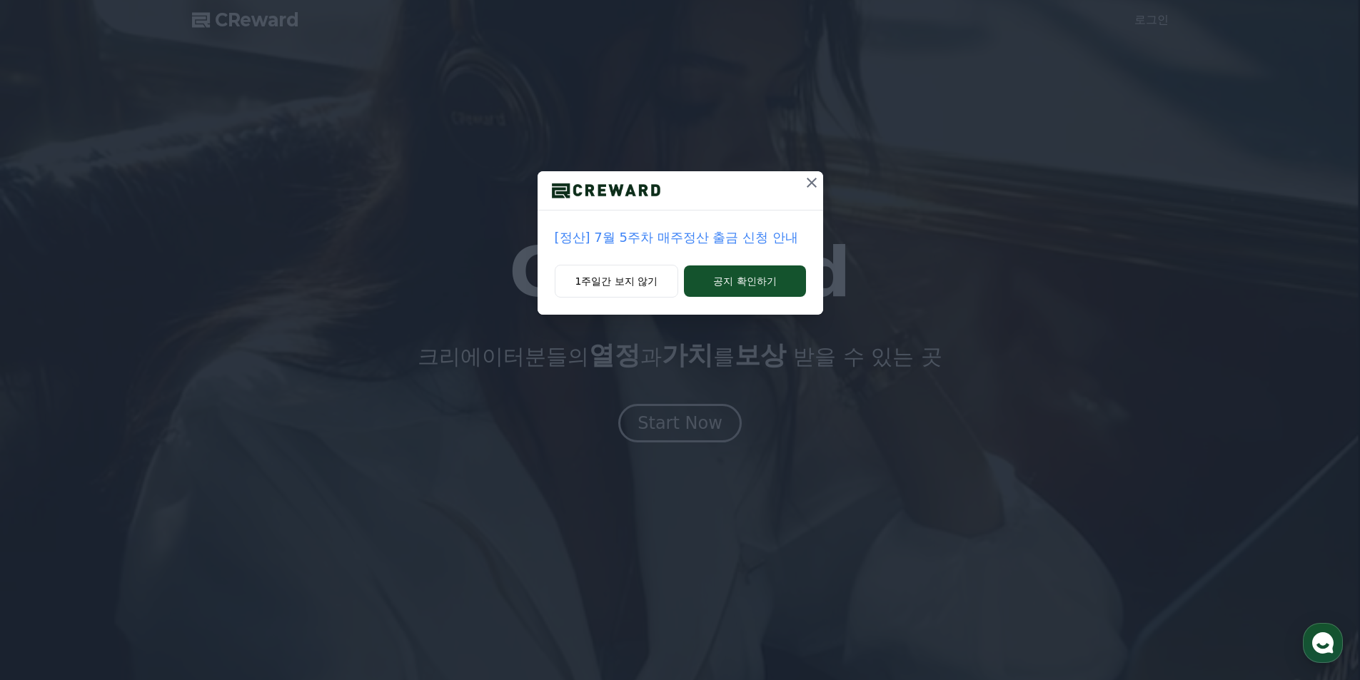
click at [648, 282] on button "1주일간 보지 않기" at bounding box center [617, 281] width 124 height 33
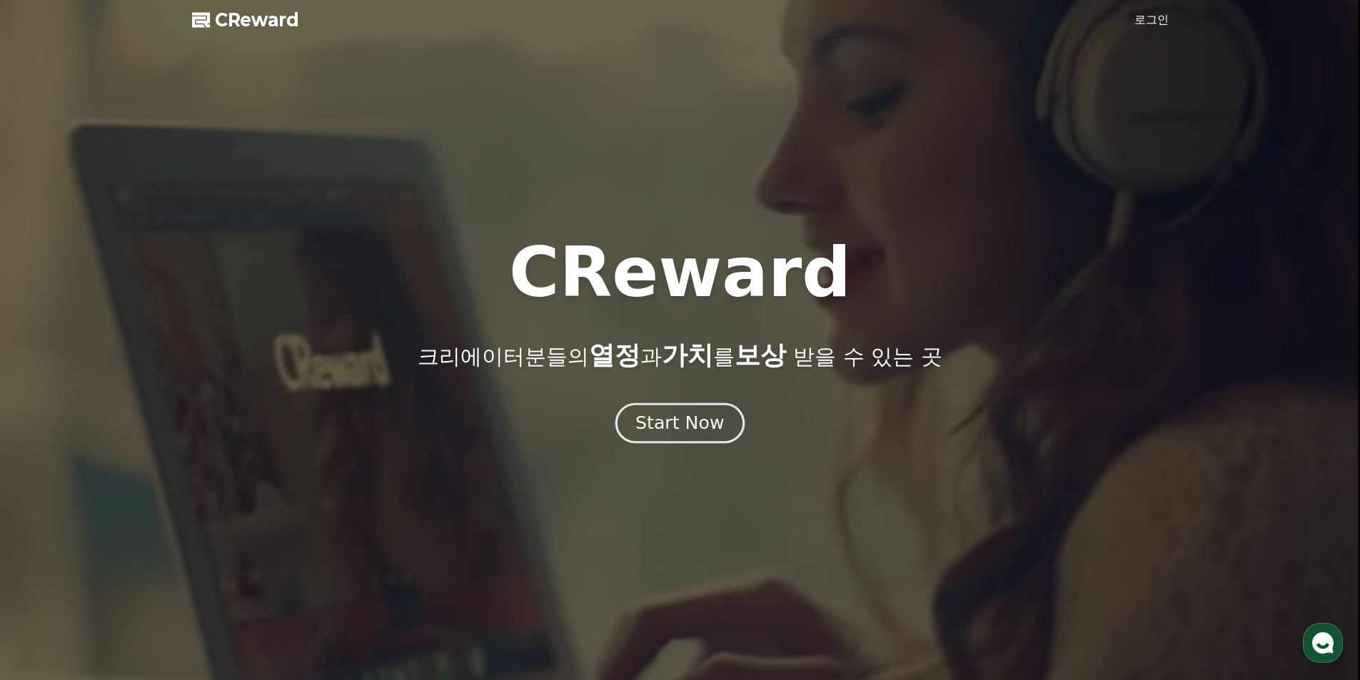
click at [705, 431] on div "Start Now" at bounding box center [679, 423] width 89 height 24
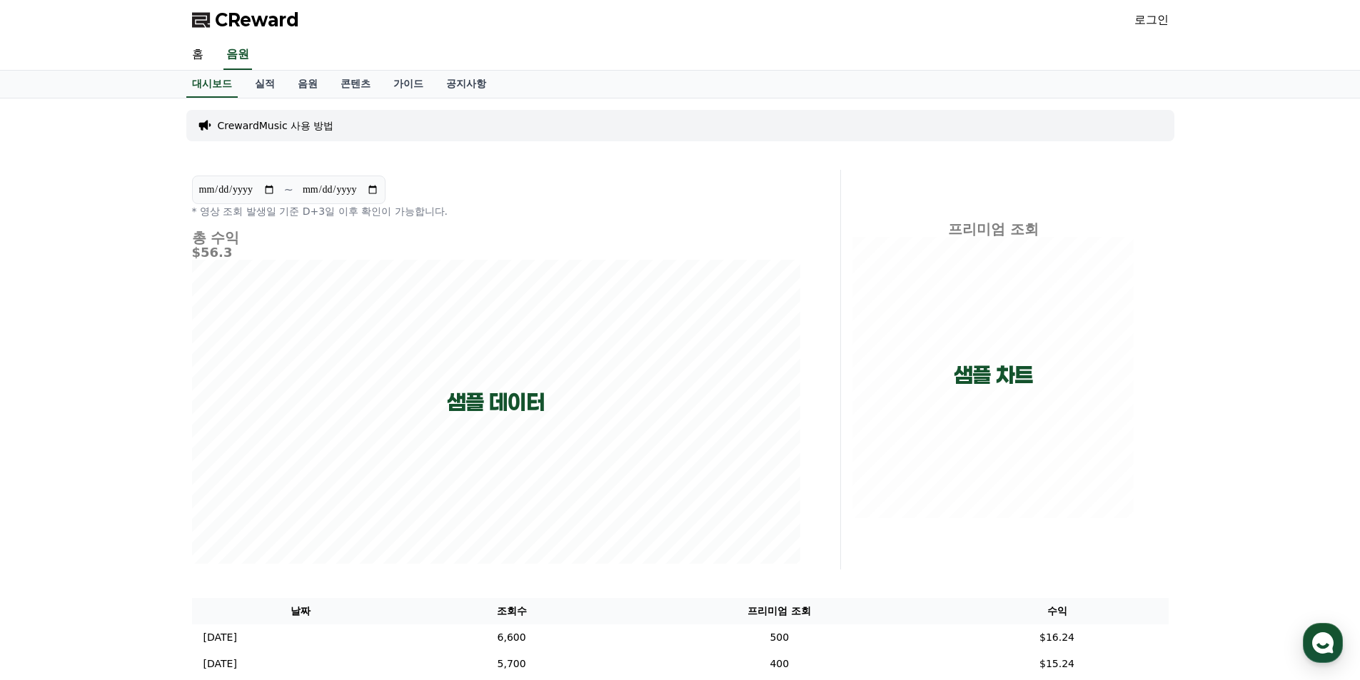
click at [1140, 17] on link "로그인" at bounding box center [1151, 19] width 34 height 17
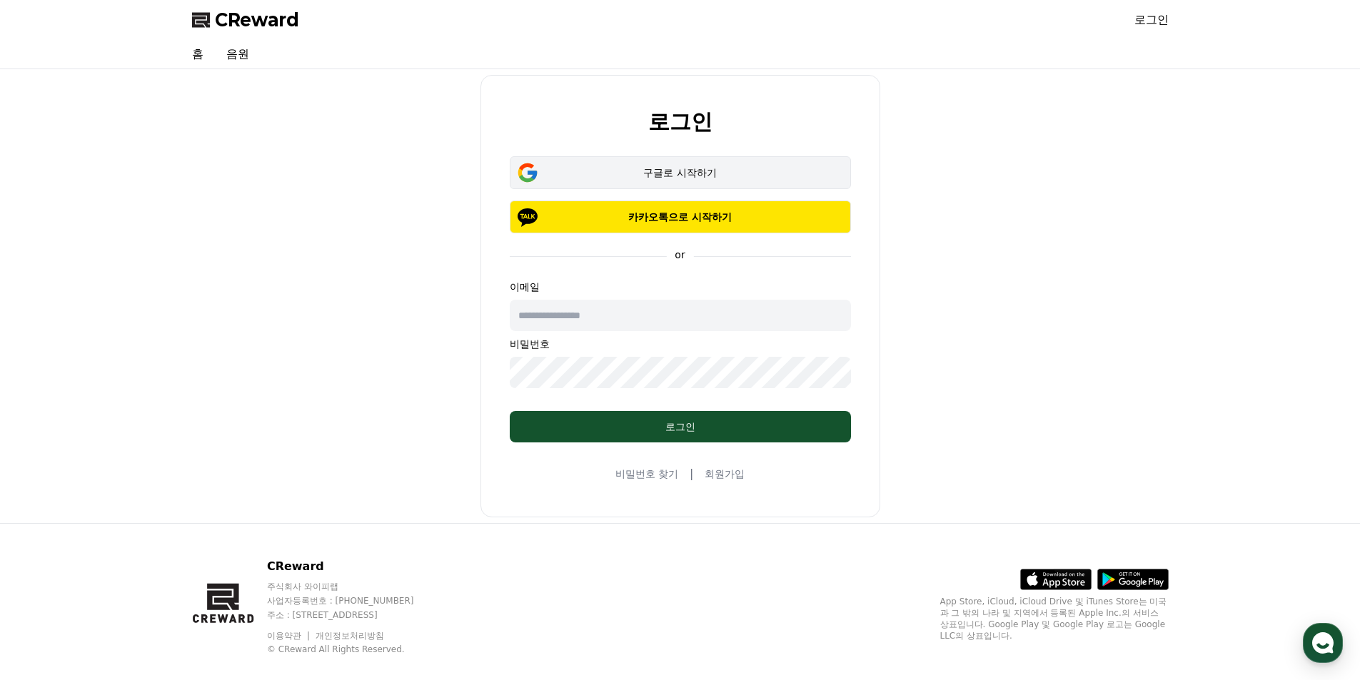
click at [718, 174] on div "구글로 시작하기" at bounding box center [680, 173] width 300 height 14
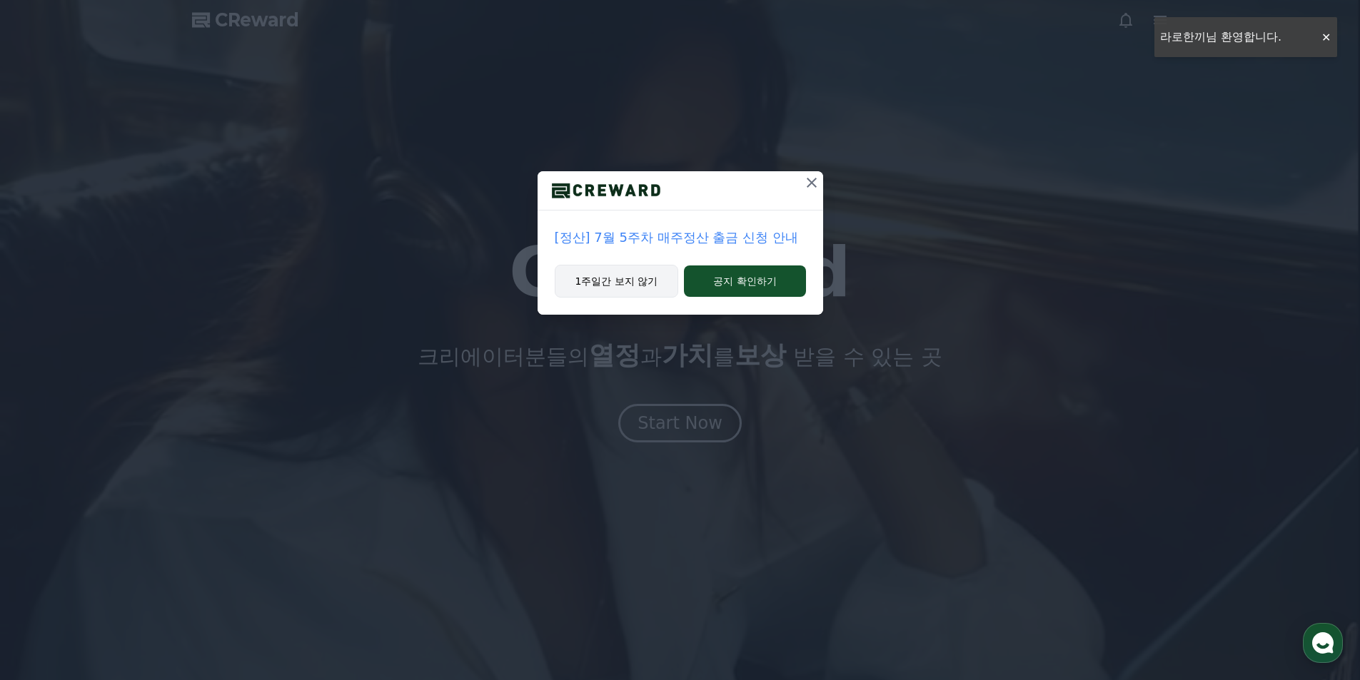
click at [632, 286] on button "1주일간 보지 않기" at bounding box center [617, 281] width 124 height 33
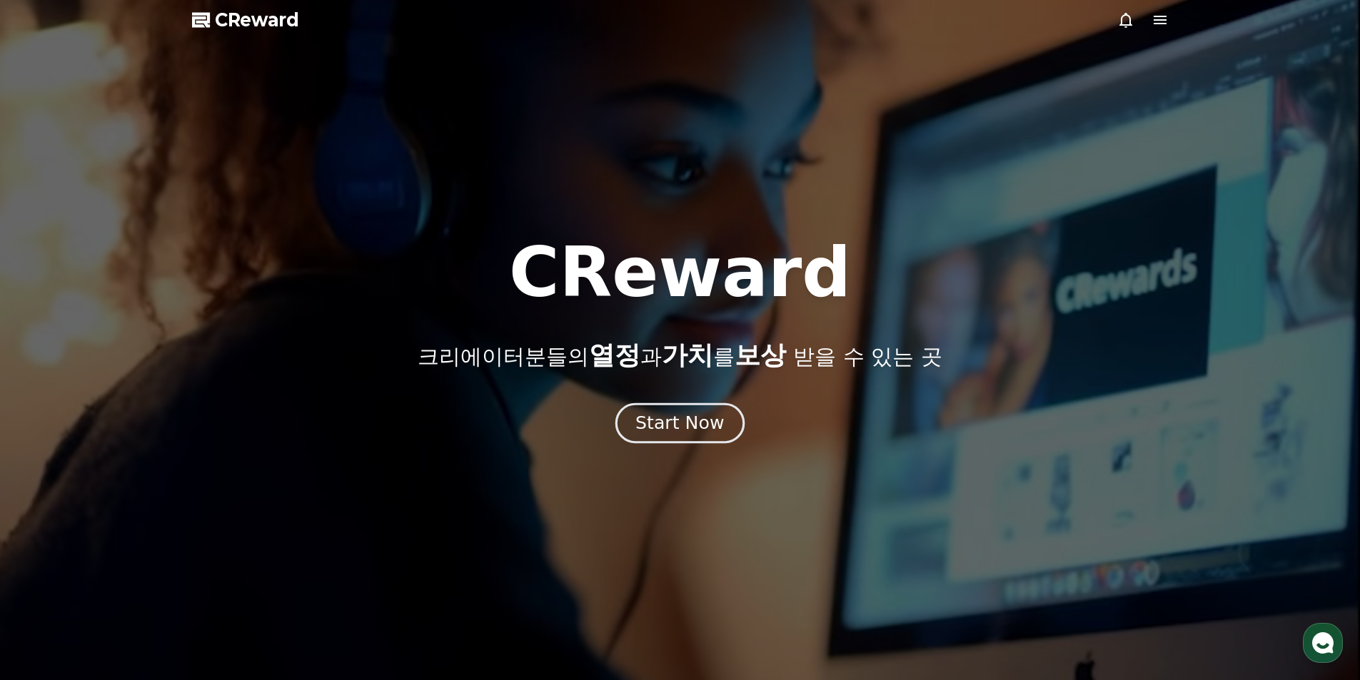
click at [682, 439] on button "Start Now" at bounding box center [679, 423] width 129 height 41
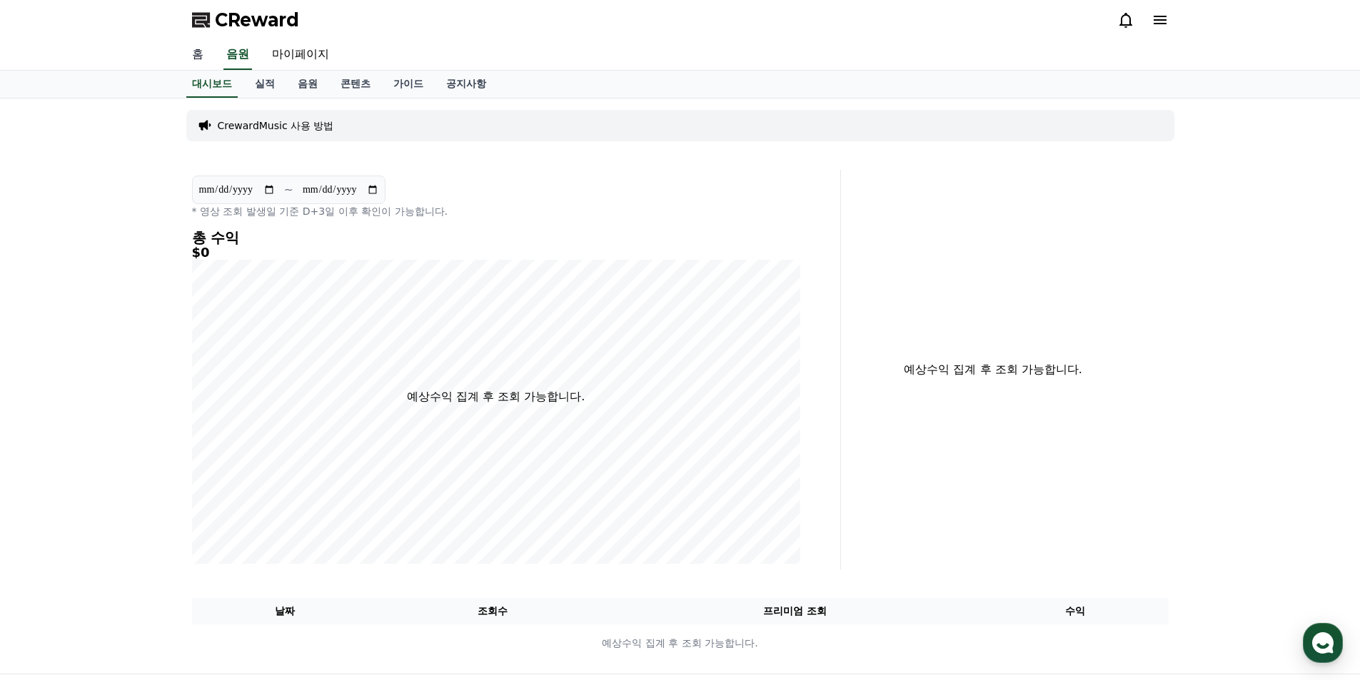
click at [198, 56] on link "홈" at bounding box center [198, 55] width 34 height 30
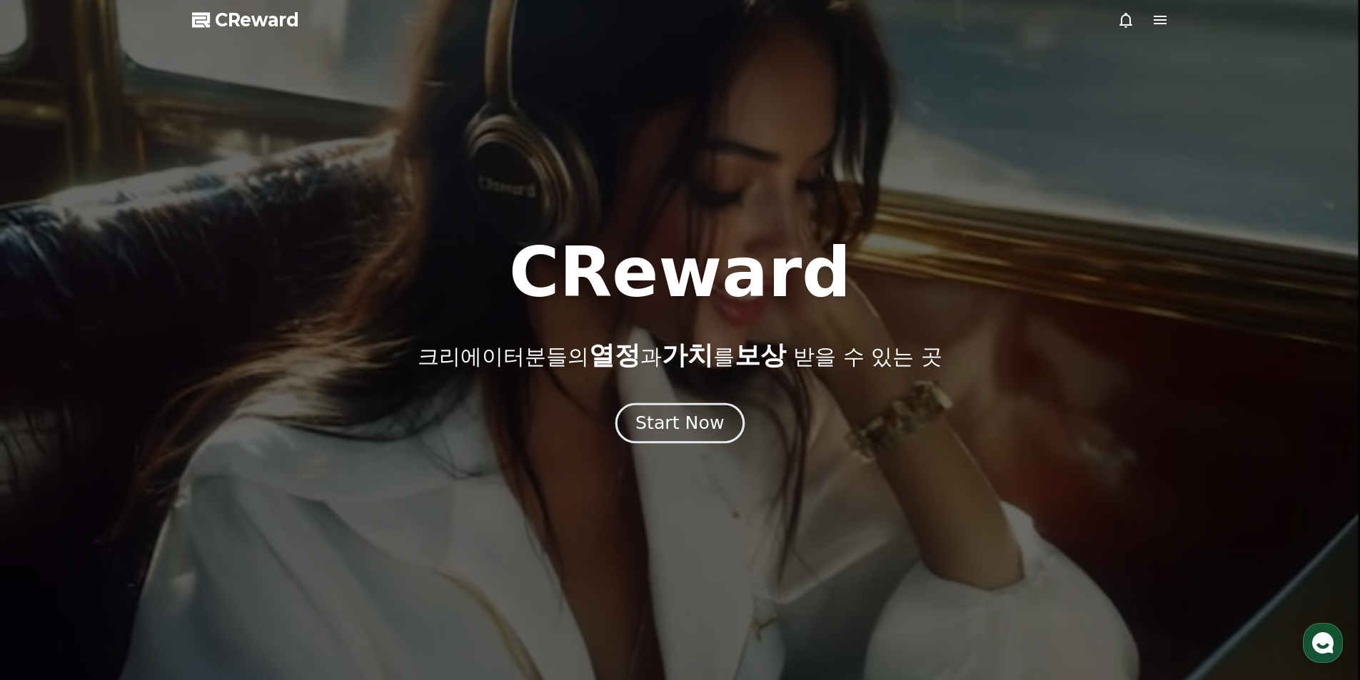
click at [683, 421] on div "Start Now" at bounding box center [679, 423] width 89 height 24
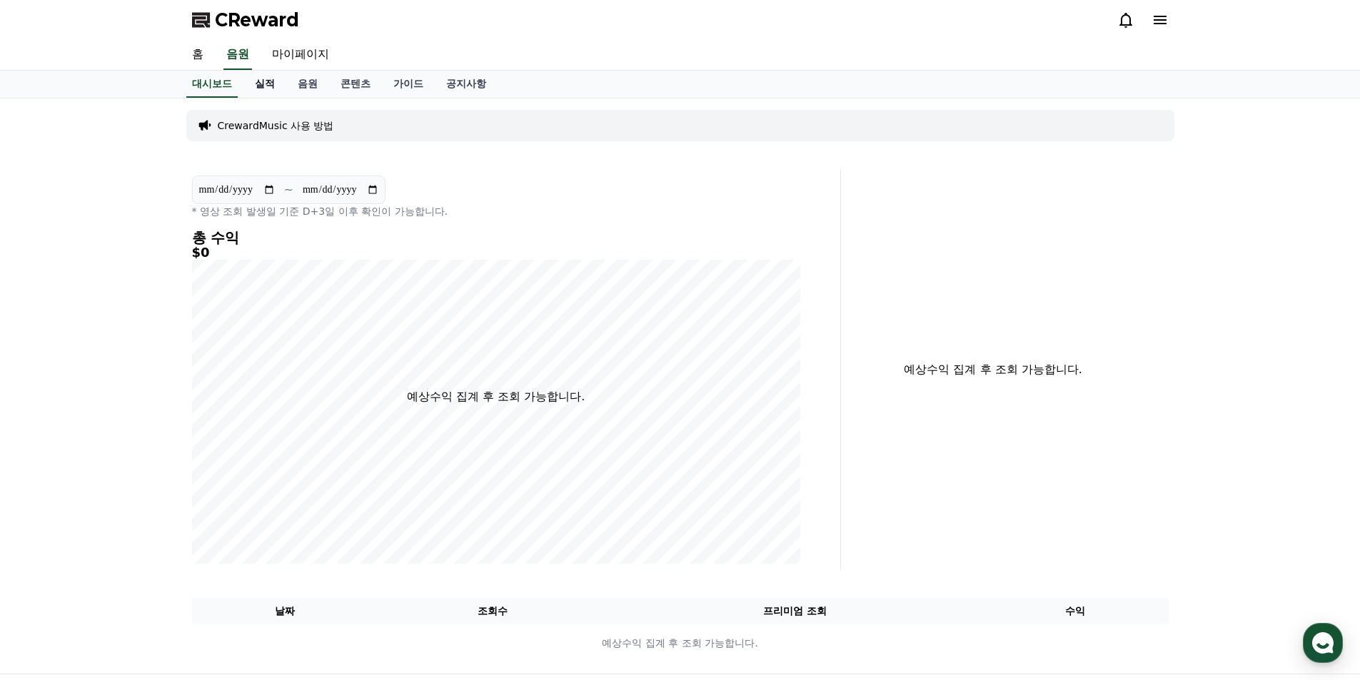
click at [264, 87] on link "실적" at bounding box center [264, 84] width 43 height 27
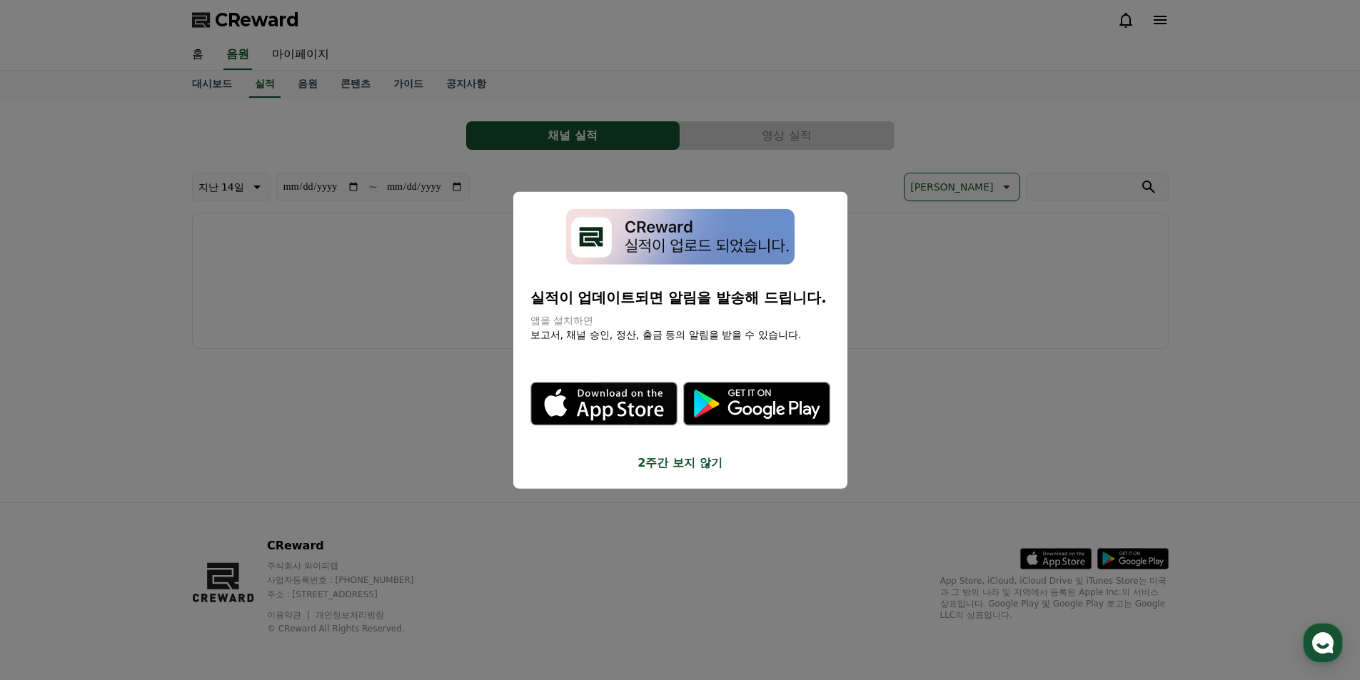
click at [672, 465] on button "2주간 보지 않기" at bounding box center [680, 463] width 300 height 17
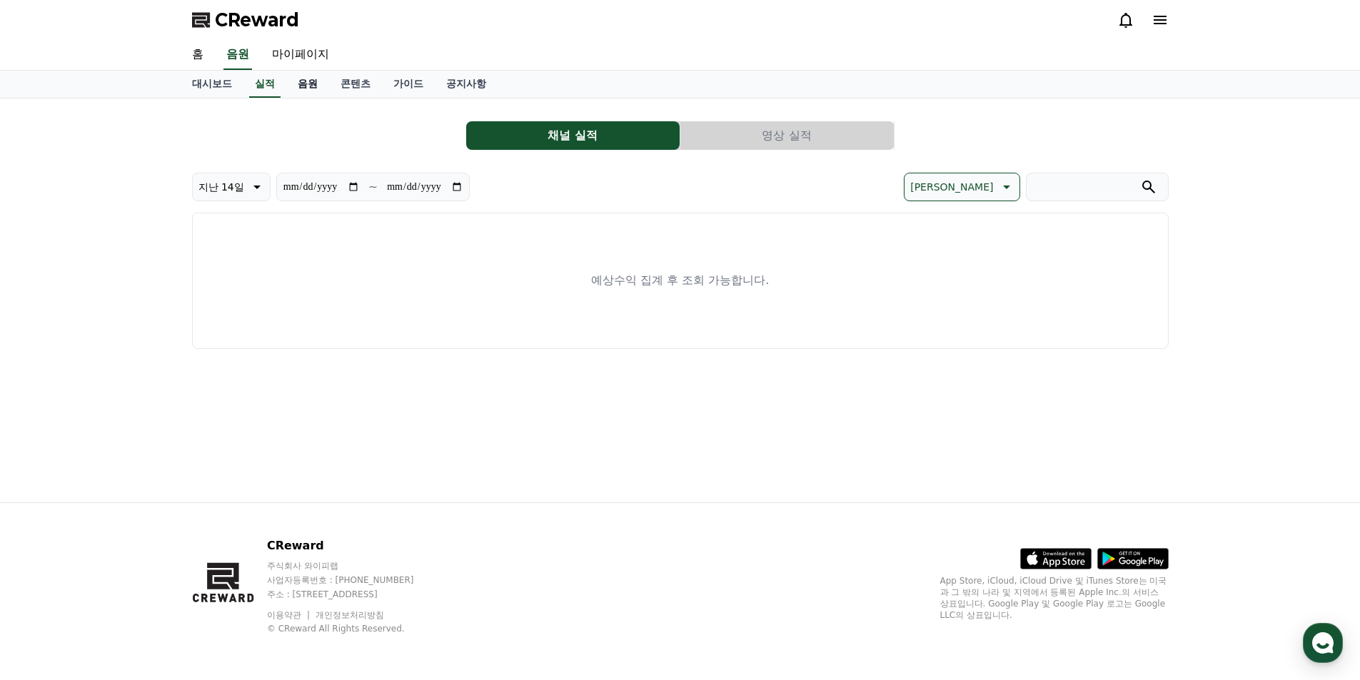
click at [309, 84] on link "음원" at bounding box center [307, 84] width 43 height 27
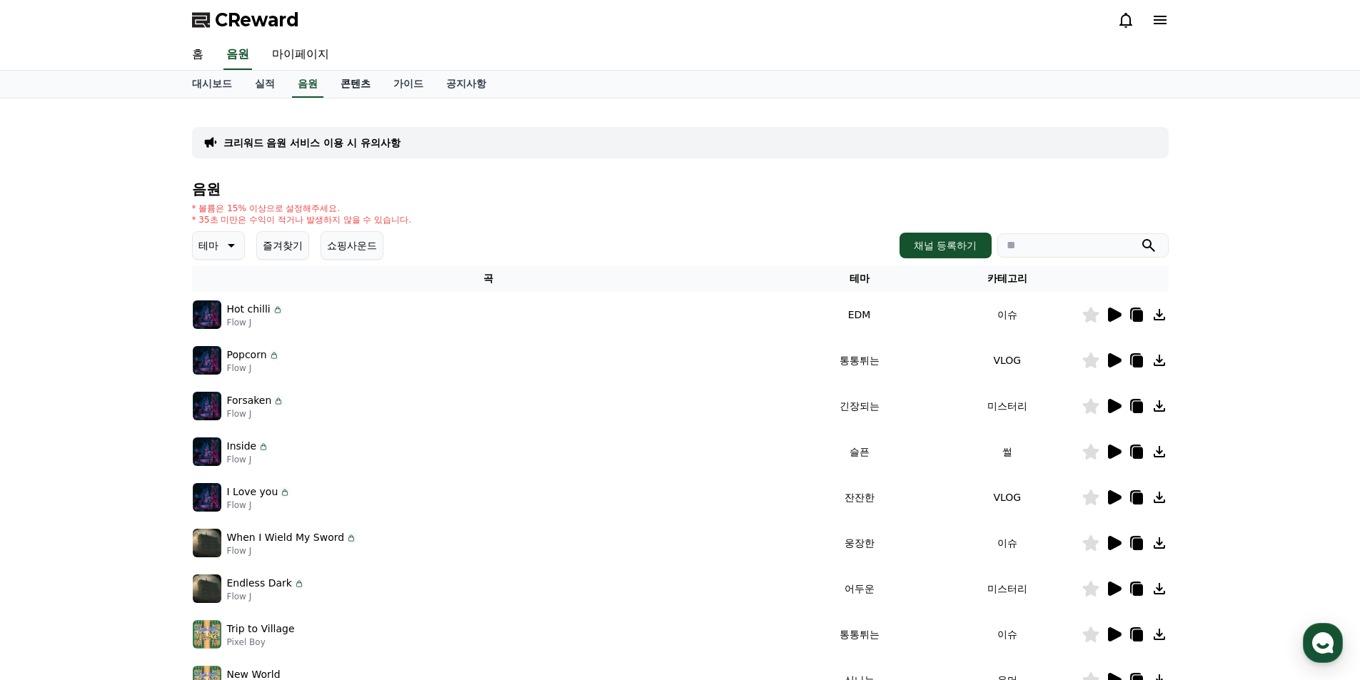
click at [355, 84] on link "콘텐츠" at bounding box center [355, 84] width 53 height 27
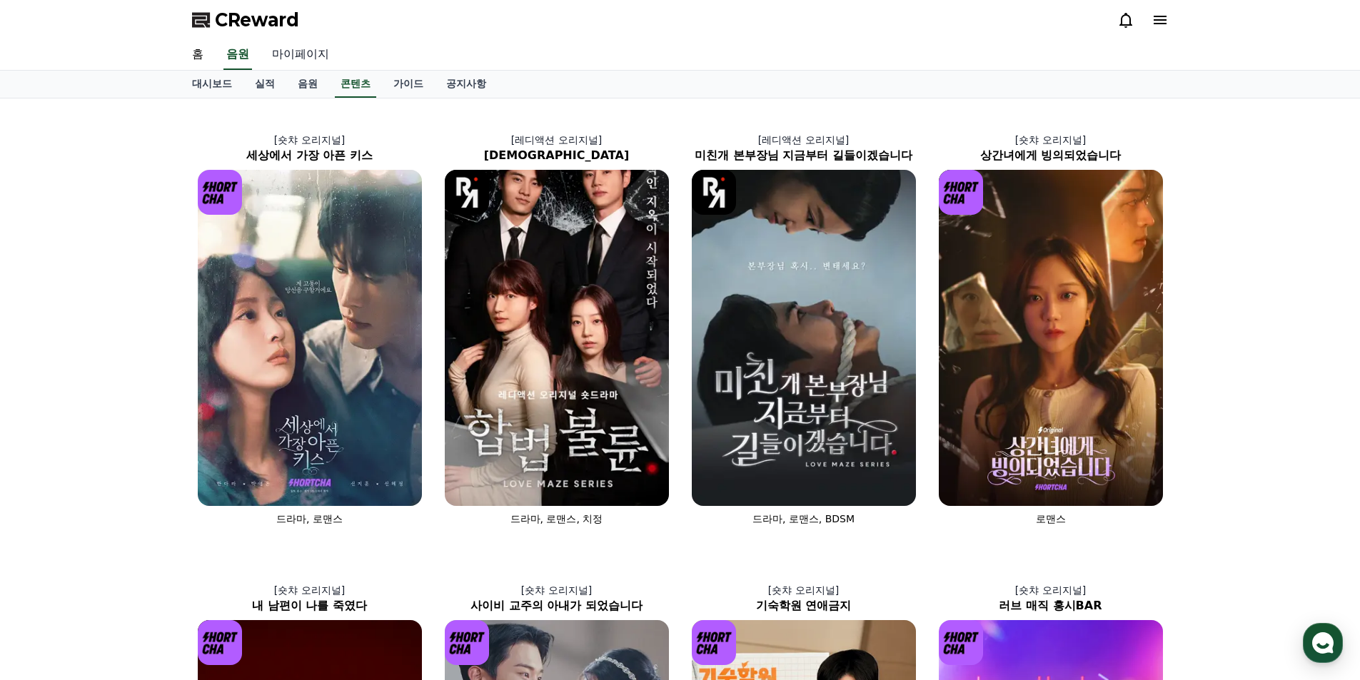
click at [311, 58] on link "마이페이지" at bounding box center [301, 55] width 80 height 30
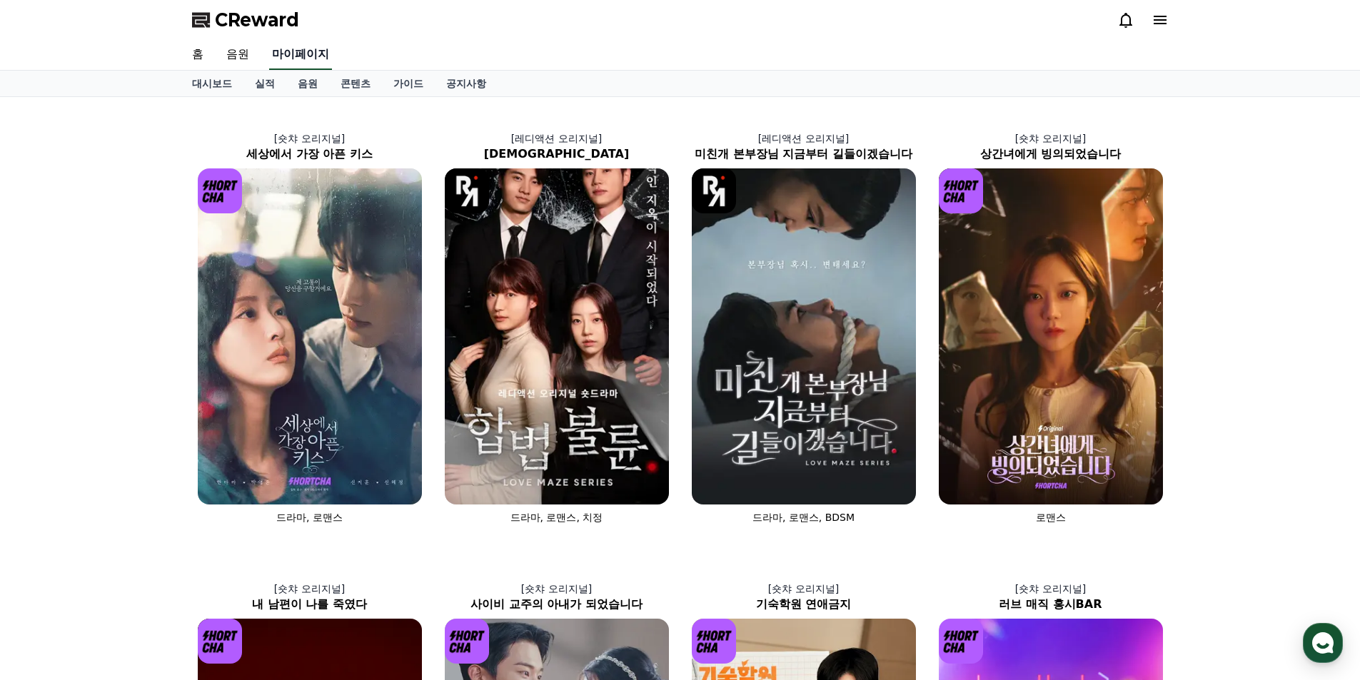
select select "**********"
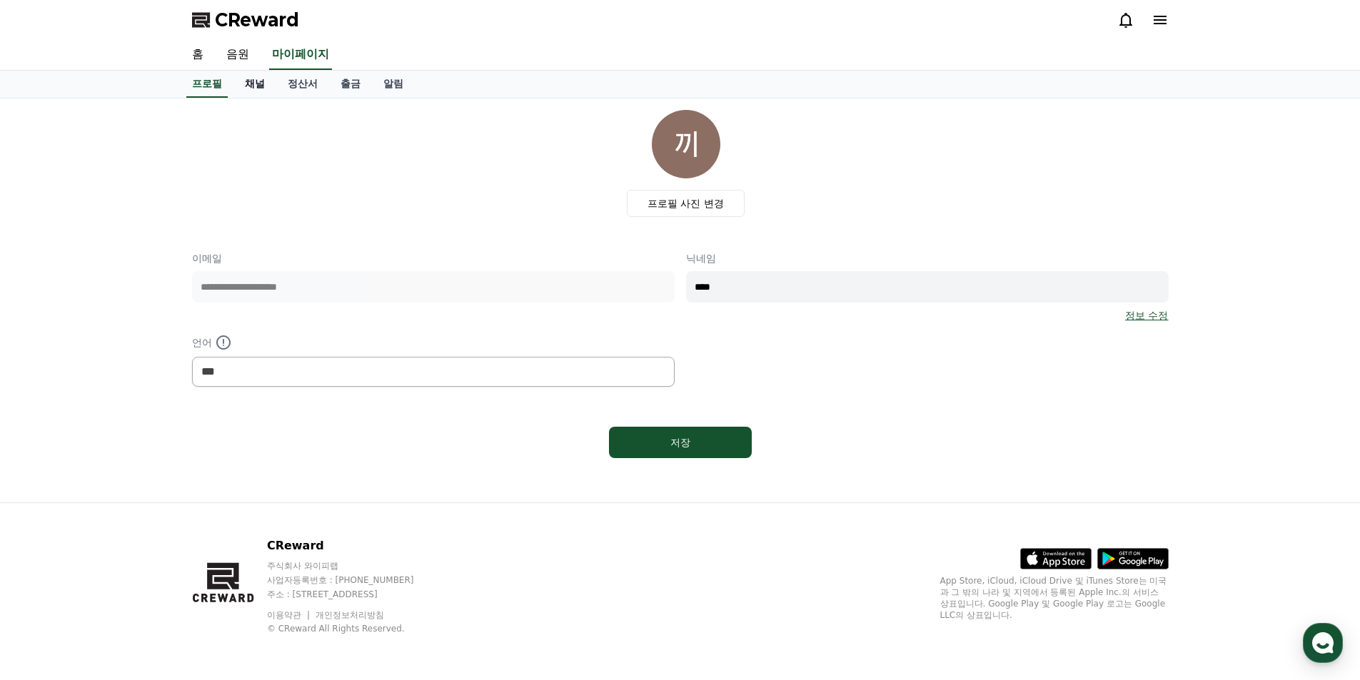
click at [261, 85] on link "채널" at bounding box center [254, 84] width 43 height 27
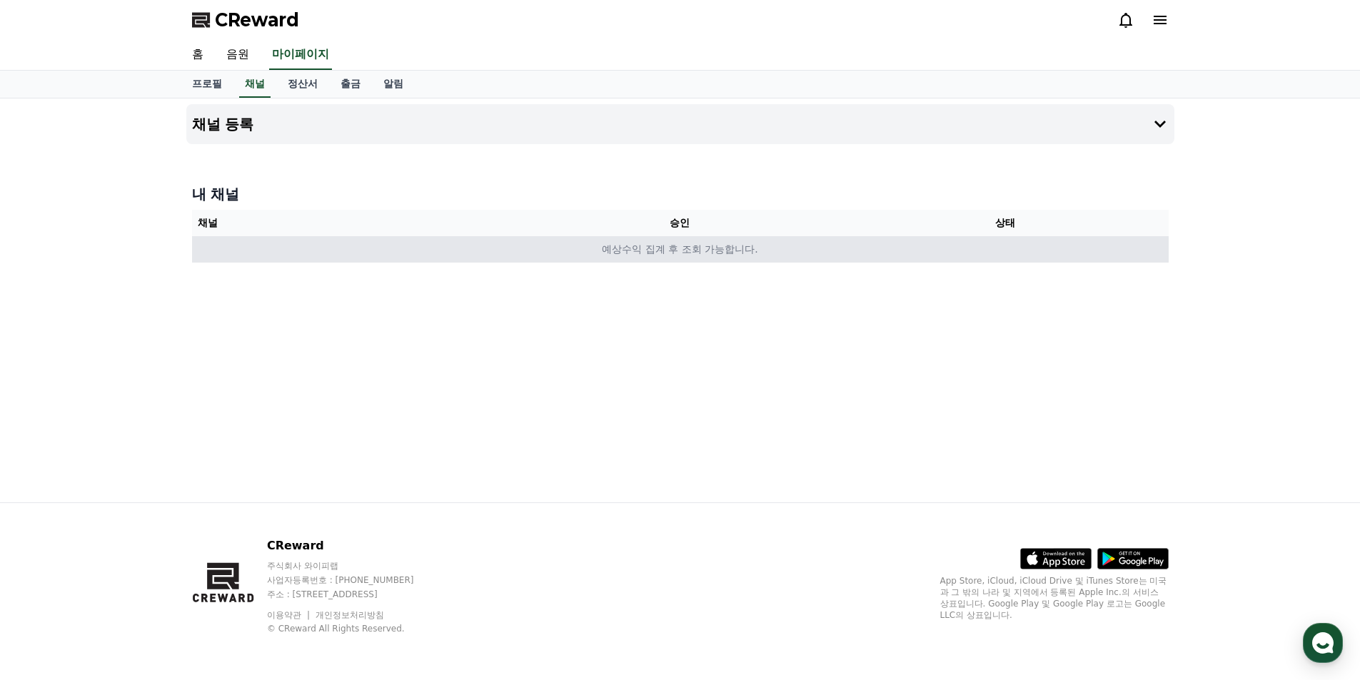
click at [626, 256] on td "예상수익 집계 후 조회 가능합니다." at bounding box center [680, 249] width 977 height 26
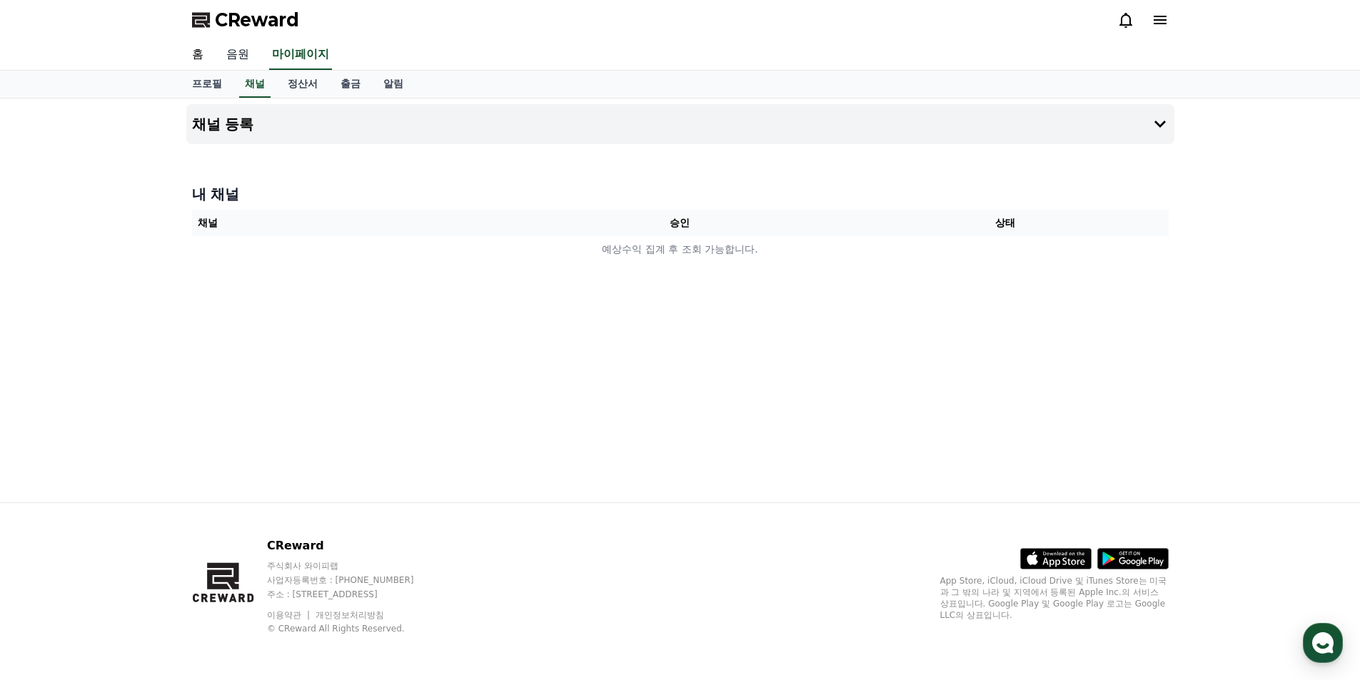
click at [243, 60] on link "음원" at bounding box center [238, 55] width 46 height 30
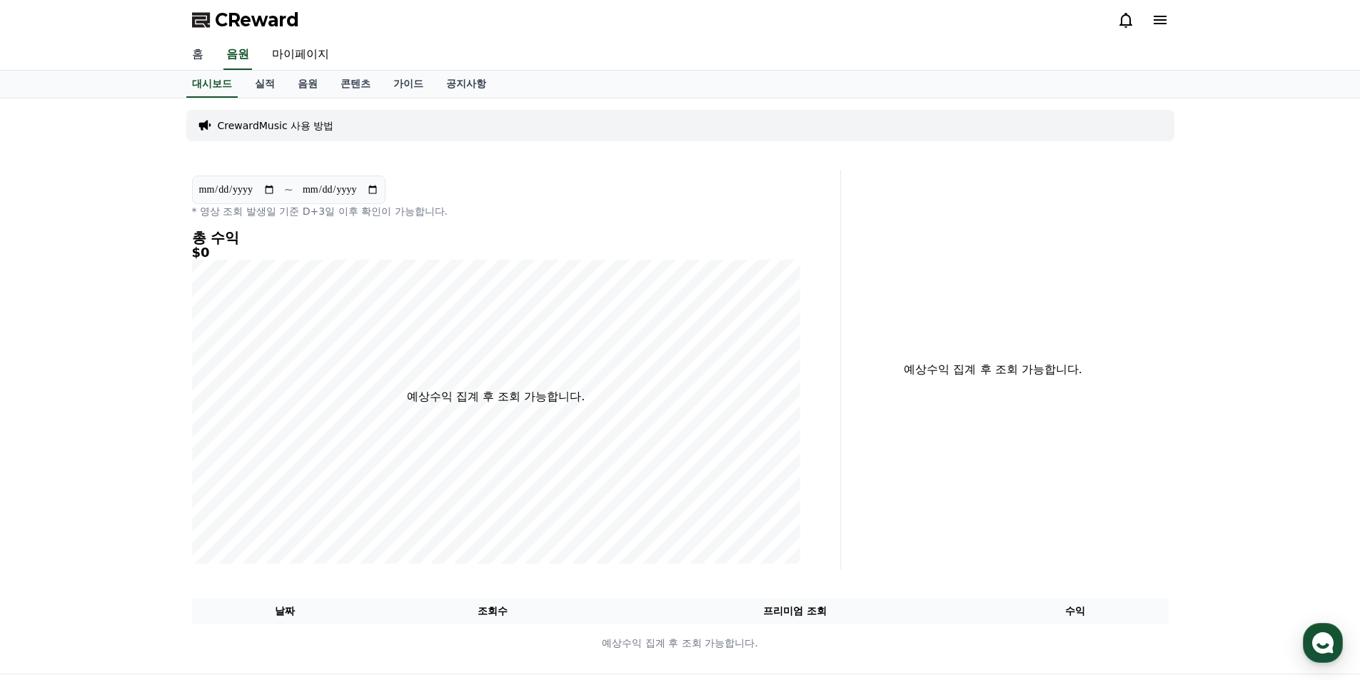
click at [203, 51] on link "홈" at bounding box center [198, 55] width 34 height 30
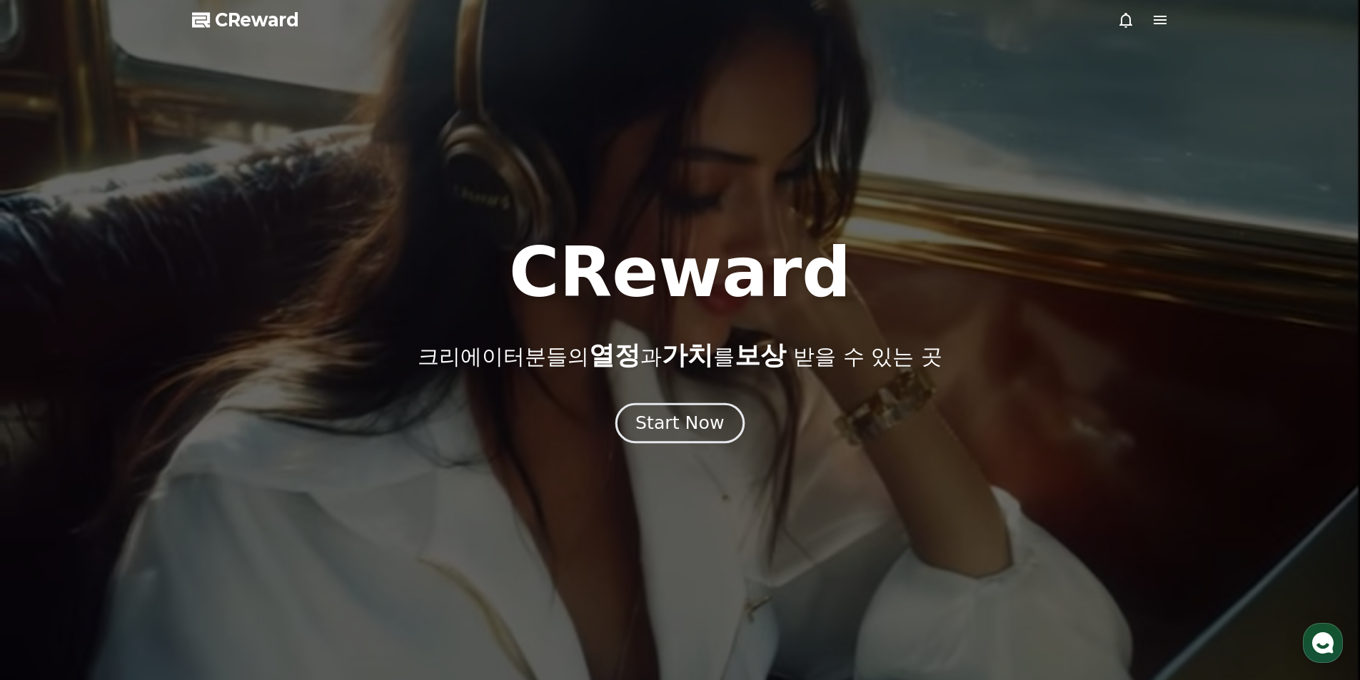
click at [696, 433] on div "Start Now" at bounding box center [679, 423] width 89 height 24
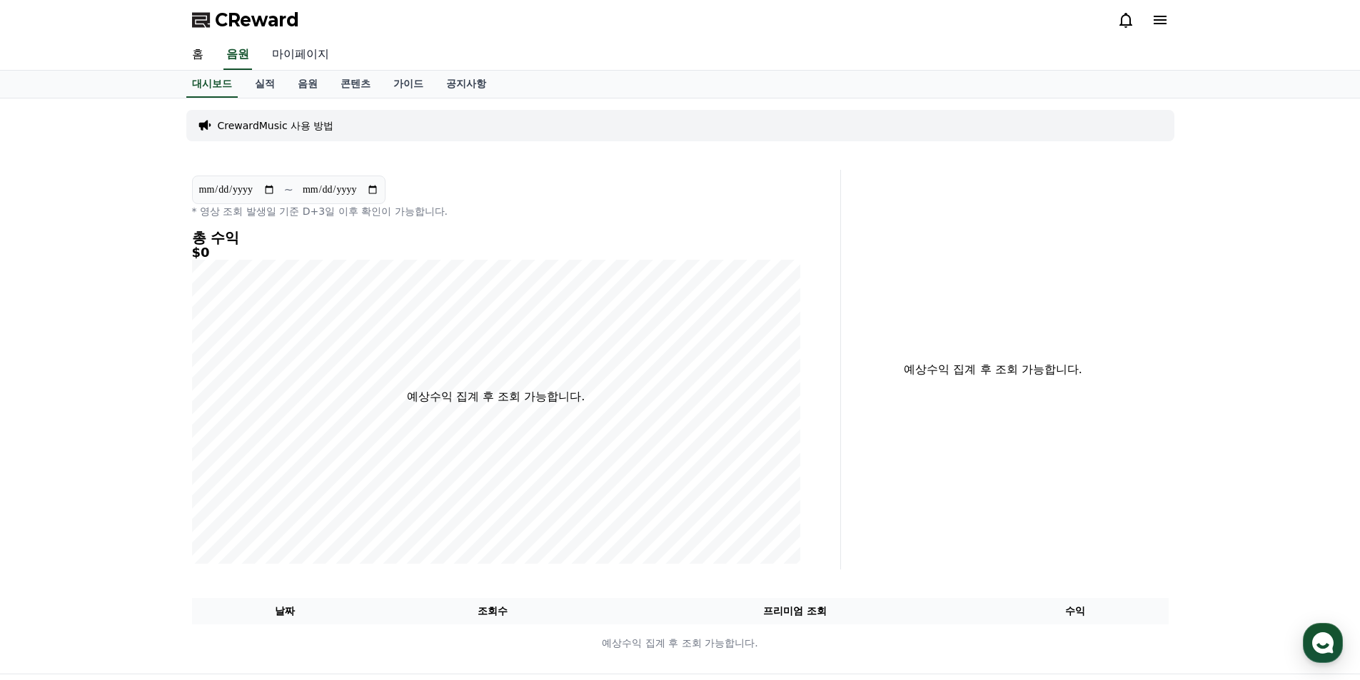
click at [305, 58] on link "마이페이지" at bounding box center [301, 55] width 80 height 30
select select "**********"
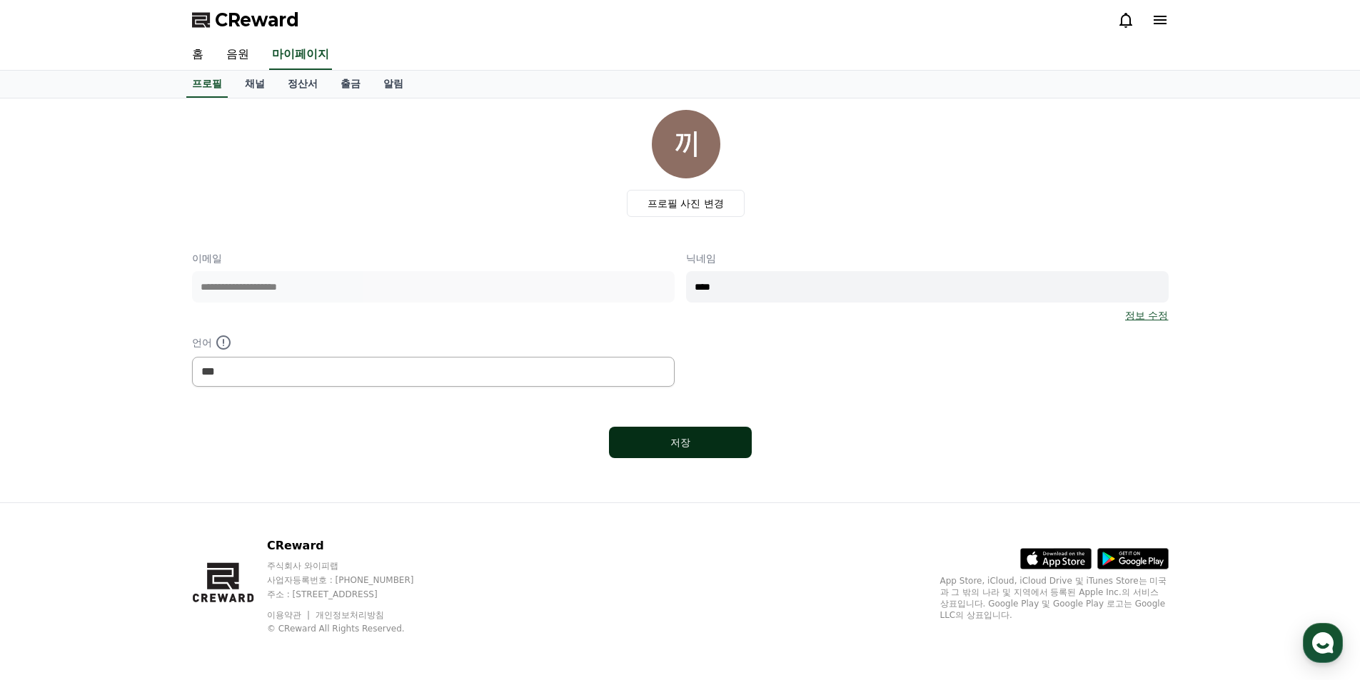
click at [709, 440] on div "저장" at bounding box center [681, 443] width 86 height 14
select select "**********"
click at [253, 88] on link "채널" at bounding box center [254, 84] width 43 height 27
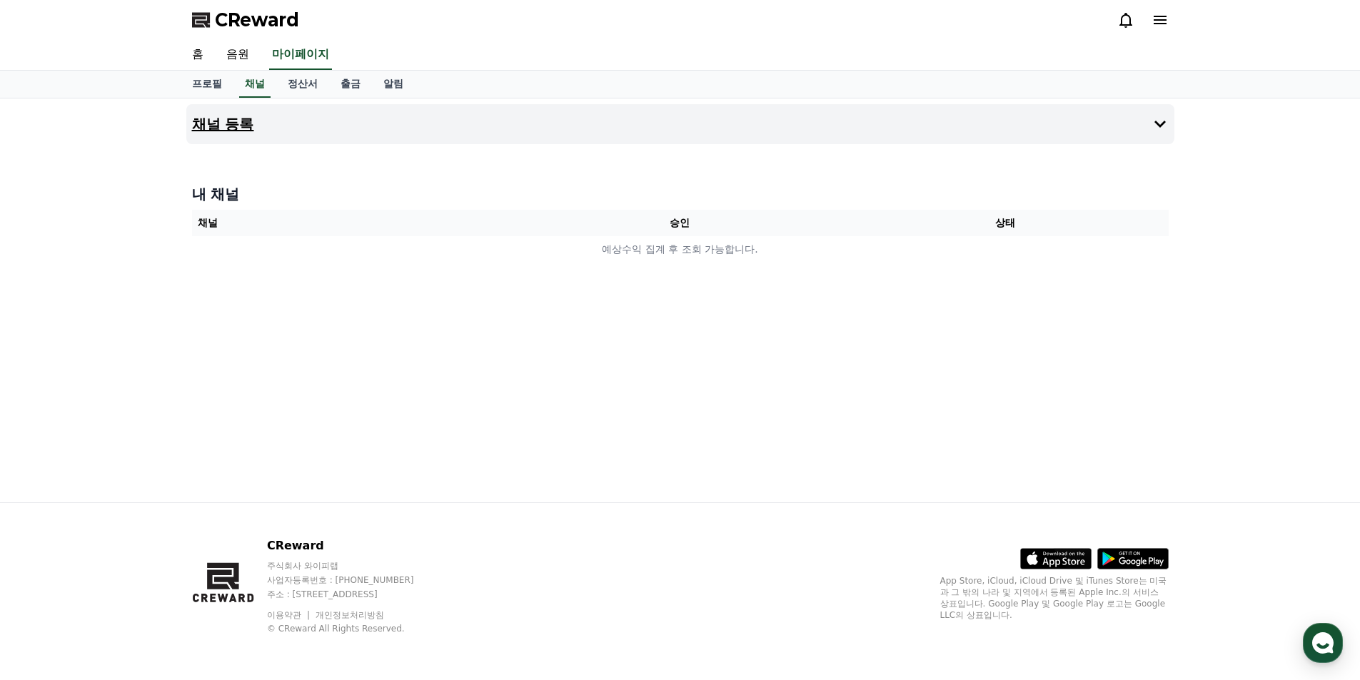
click at [238, 129] on h4 "채널 등록" at bounding box center [223, 124] width 62 height 16
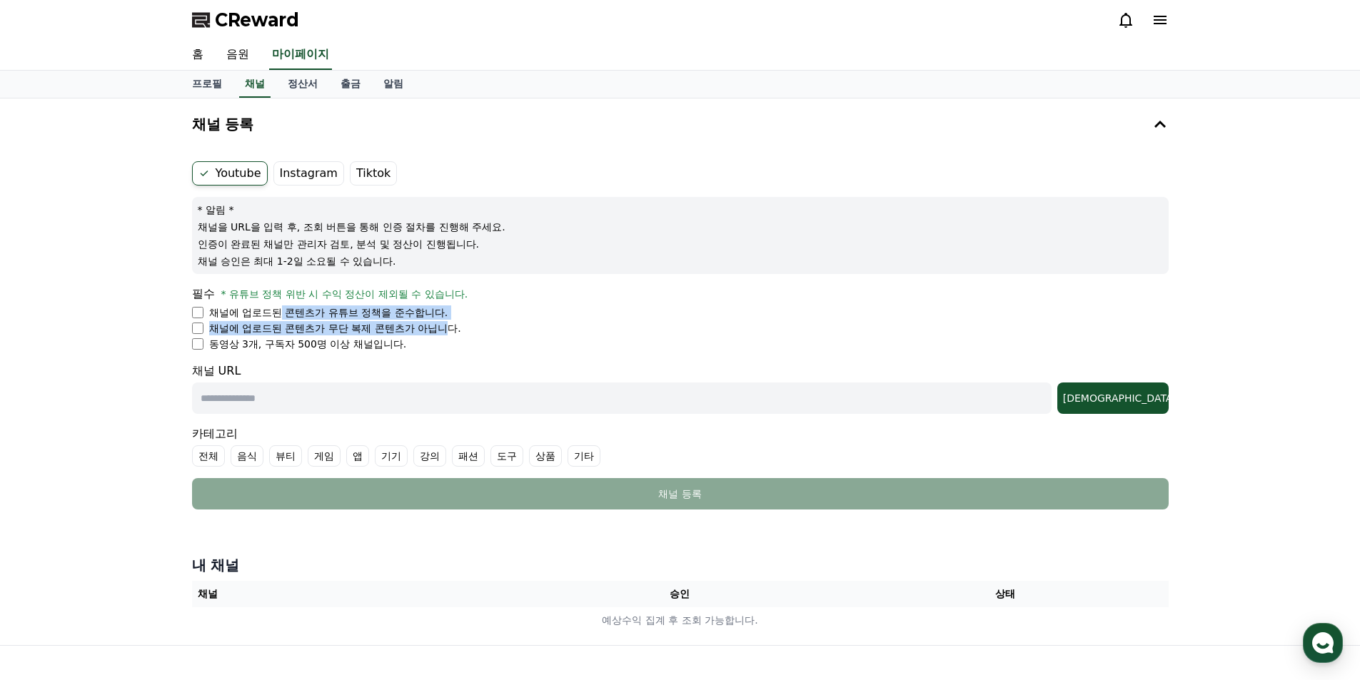
drag, startPoint x: 283, startPoint y: 313, endPoint x: 394, endPoint y: 323, distance: 111.8
click at [444, 321] on ul "채널에 업로드된 콘텐츠가 유튜브 정책을 준수합니다. 채널에 업로드된 콘텐츠가 무단 복제 콘텐츠가 아닙니다. 동영상 3개, 구독자 500명 이상…" at bounding box center [680, 329] width 977 height 46
click at [358, 316] on p "채널에 업로드된 콘텐츠가 유튜브 정책을 준수합니다." at bounding box center [328, 313] width 239 height 14
click at [359, 326] on p "채널에 업로드된 콘텐츠가 무단 복제 콘텐츠가 아닙니다." at bounding box center [335, 328] width 252 height 14
click at [361, 313] on p "채널에 업로드된 콘텐츠가 유튜브 정책을 준수합니다." at bounding box center [328, 313] width 239 height 14
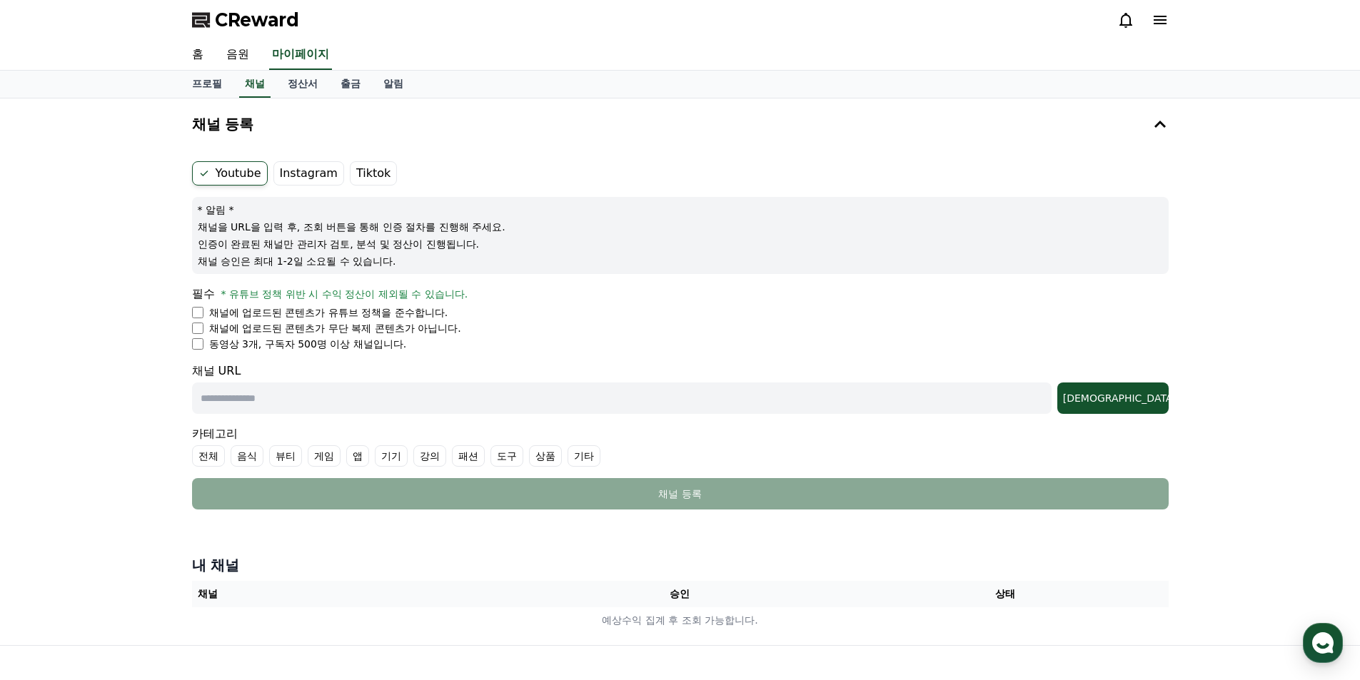
drag, startPoint x: 357, startPoint y: 332, endPoint x: 217, endPoint y: 322, distance: 140.3
click at [354, 332] on p "채널에 업로드된 콘텐츠가 무단 복제 콘텐츠가 아닙니다." at bounding box center [335, 328] width 252 height 14
click at [289, 406] on input "text" at bounding box center [622, 398] width 860 height 31
paste input "**********"
click at [310, 406] on input "**********" at bounding box center [622, 398] width 860 height 31
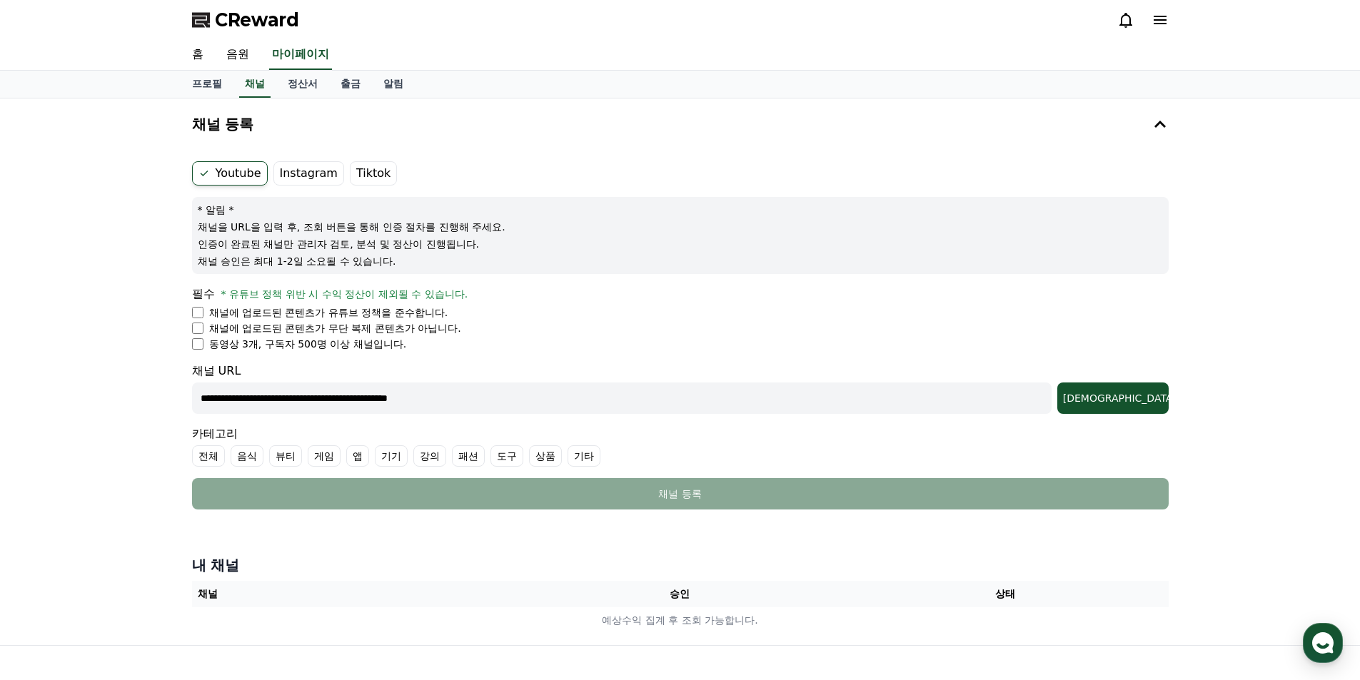
paste input "text"
click at [1129, 403] on div "조회" at bounding box center [1113, 398] width 100 height 14
click at [376, 401] on input "**********" at bounding box center [622, 398] width 860 height 31
paste input "**********"
type input "**********"
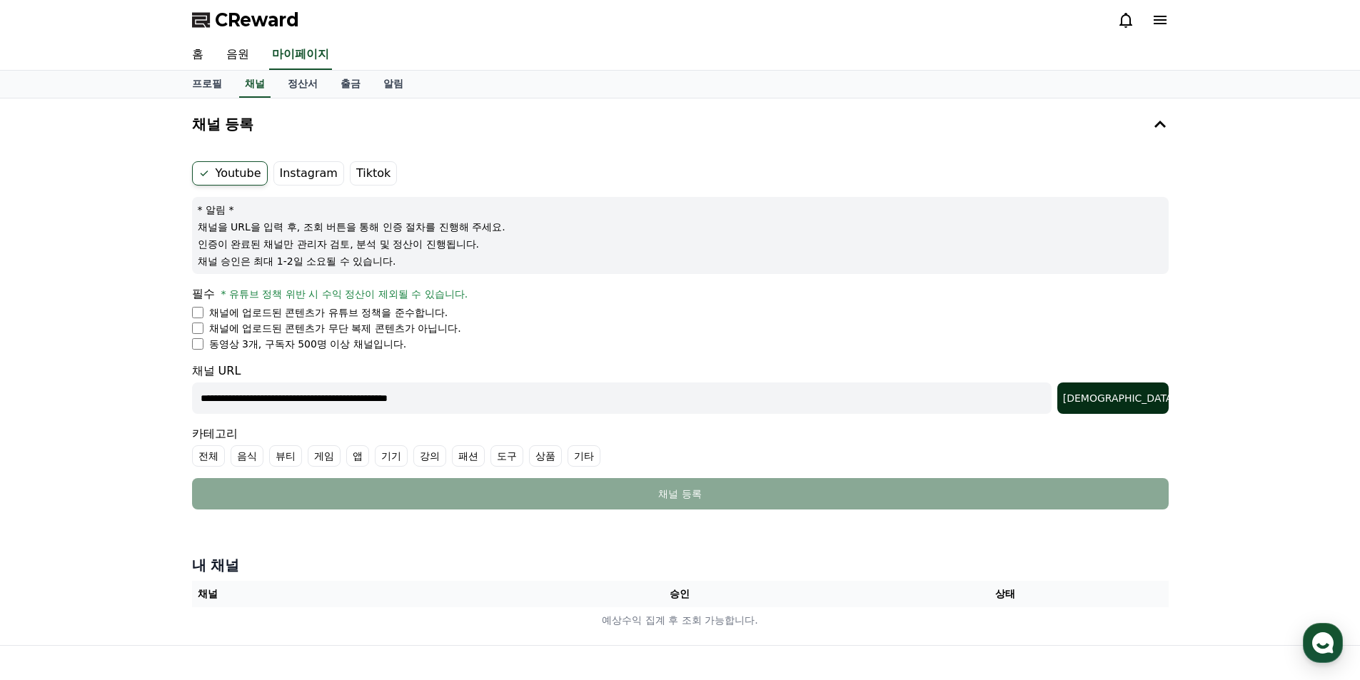
click at [1131, 399] on div "조회" at bounding box center [1113, 398] width 100 height 14
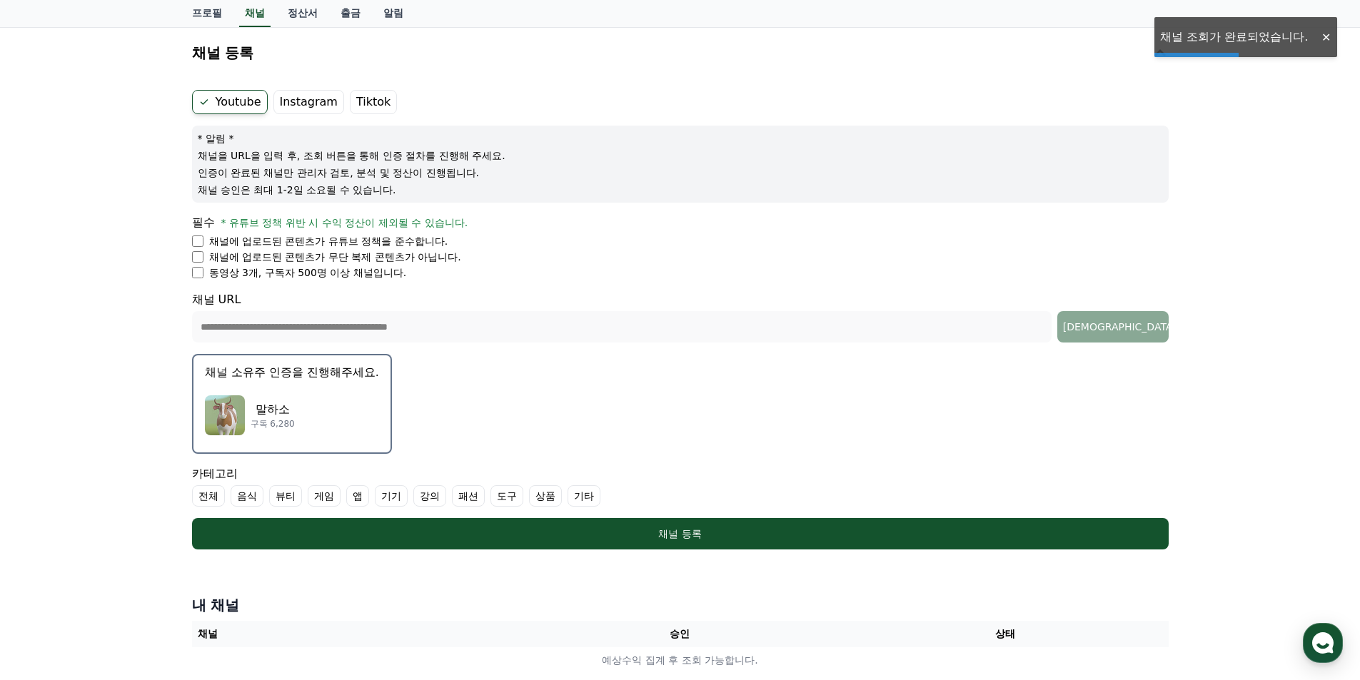
scroll to position [143, 0]
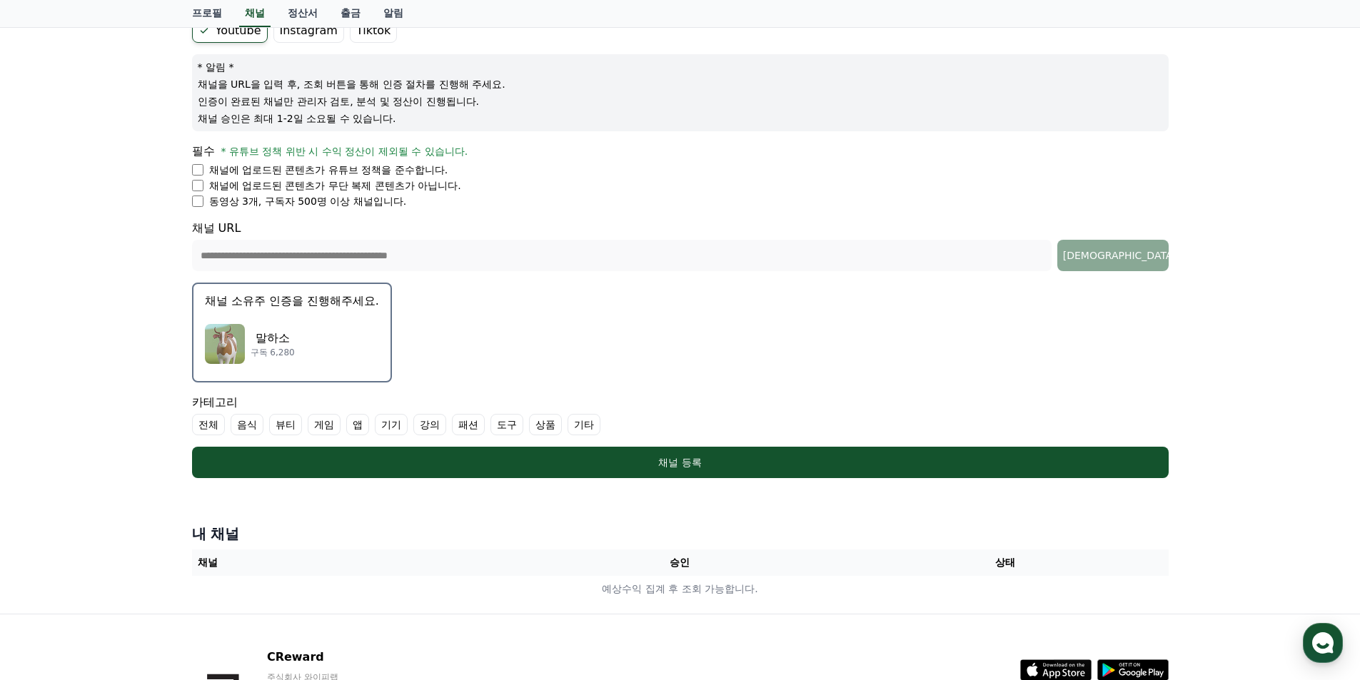
click at [300, 343] on div "말하소 구독 6,280" at bounding box center [292, 344] width 174 height 57
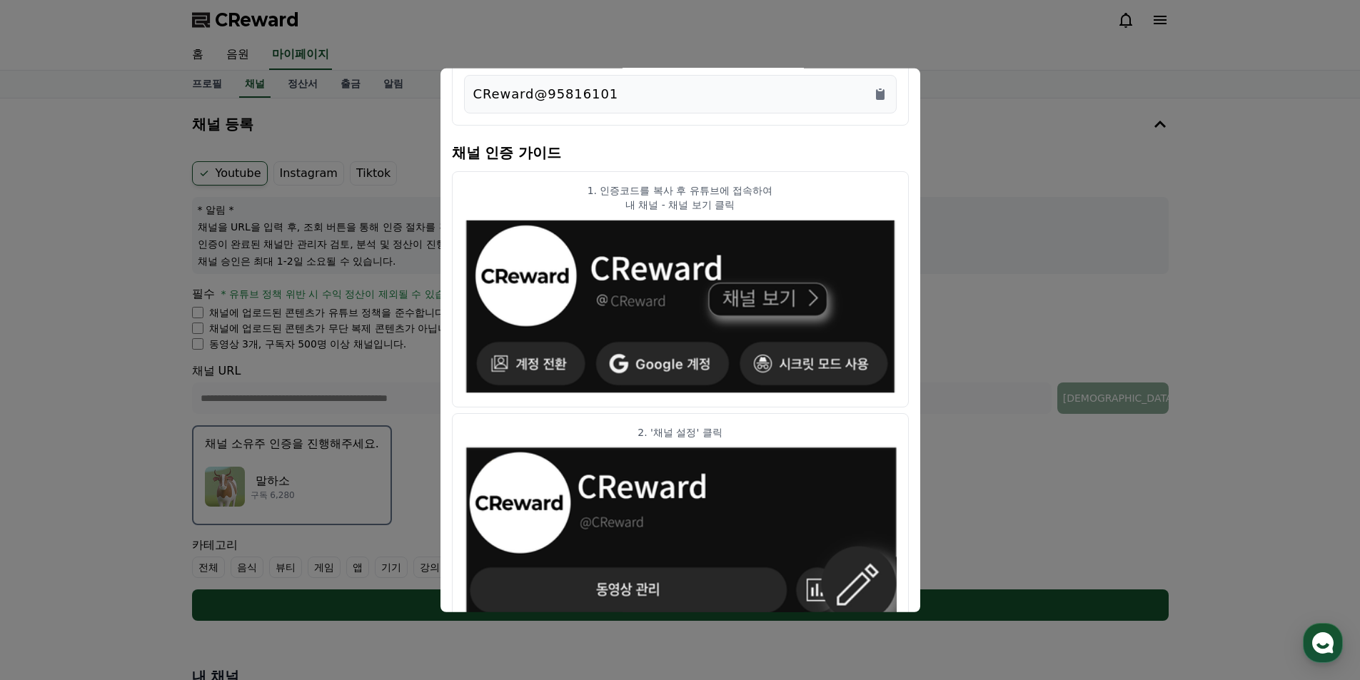
scroll to position [0, 0]
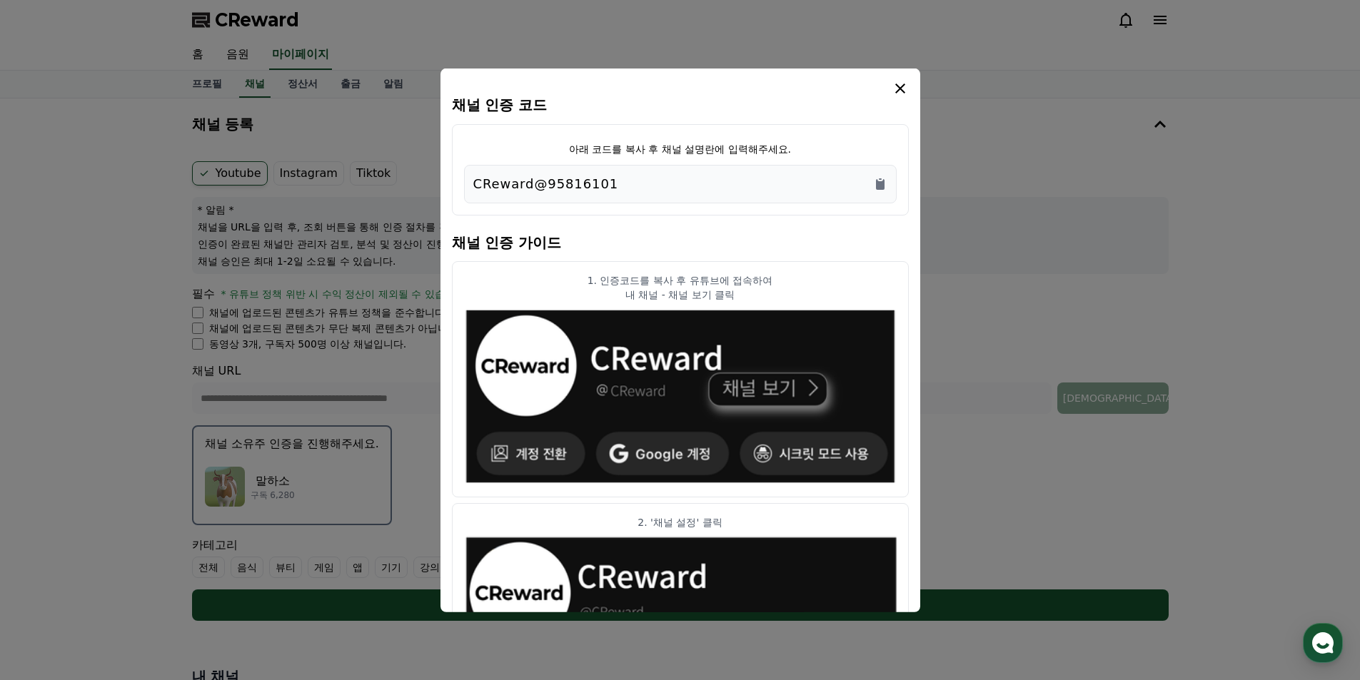
click at [619, 186] on div "CReward@95816101" at bounding box center [680, 183] width 414 height 20
drag, startPoint x: 615, startPoint y: 181, endPoint x: 468, endPoint y: 184, distance: 147.1
click at [468, 184] on div "CReward@95816101" at bounding box center [680, 183] width 433 height 39
copy p "CReward@95816101"
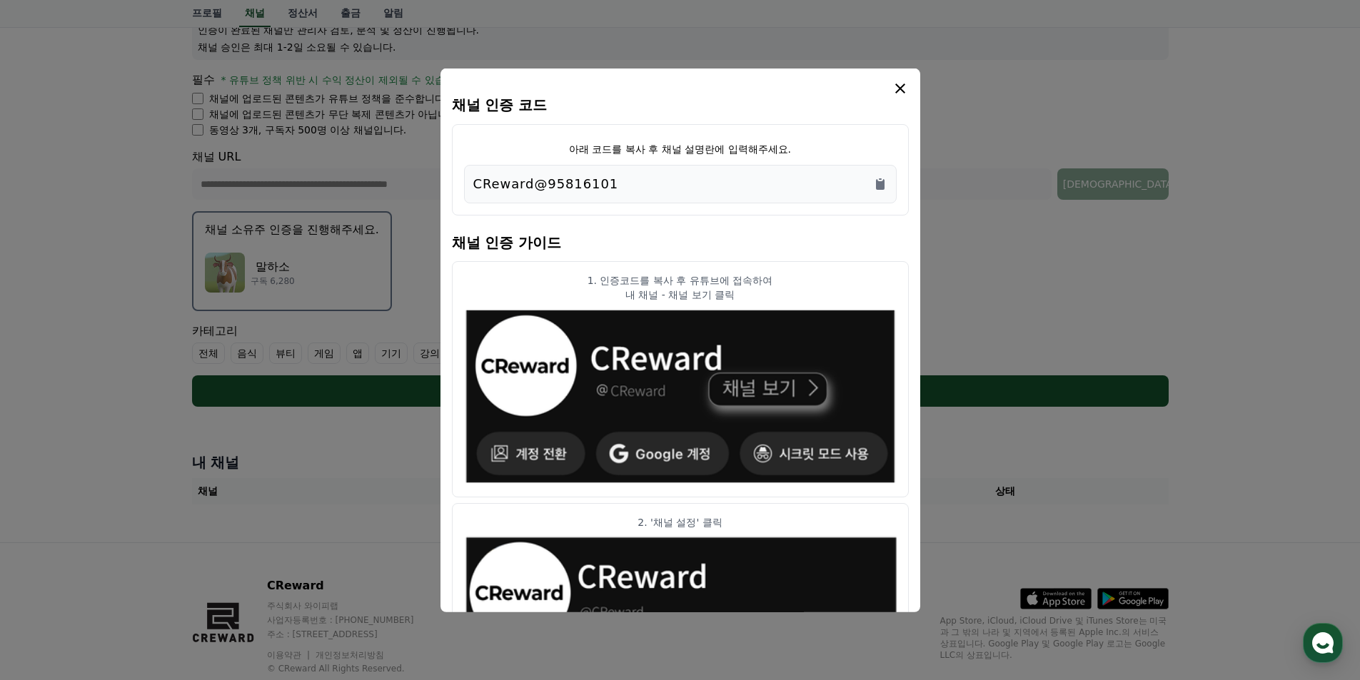
click at [905, 89] on icon "modal" at bounding box center [900, 87] width 17 height 17
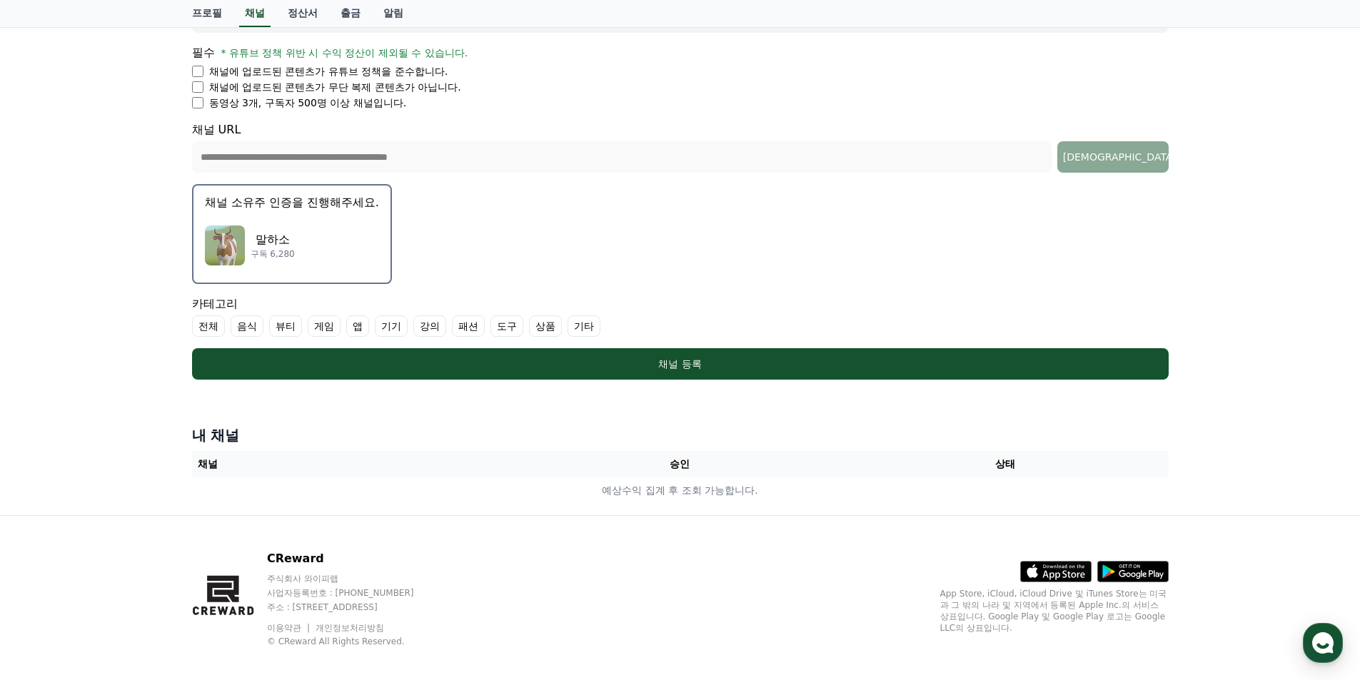
scroll to position [254, 0]
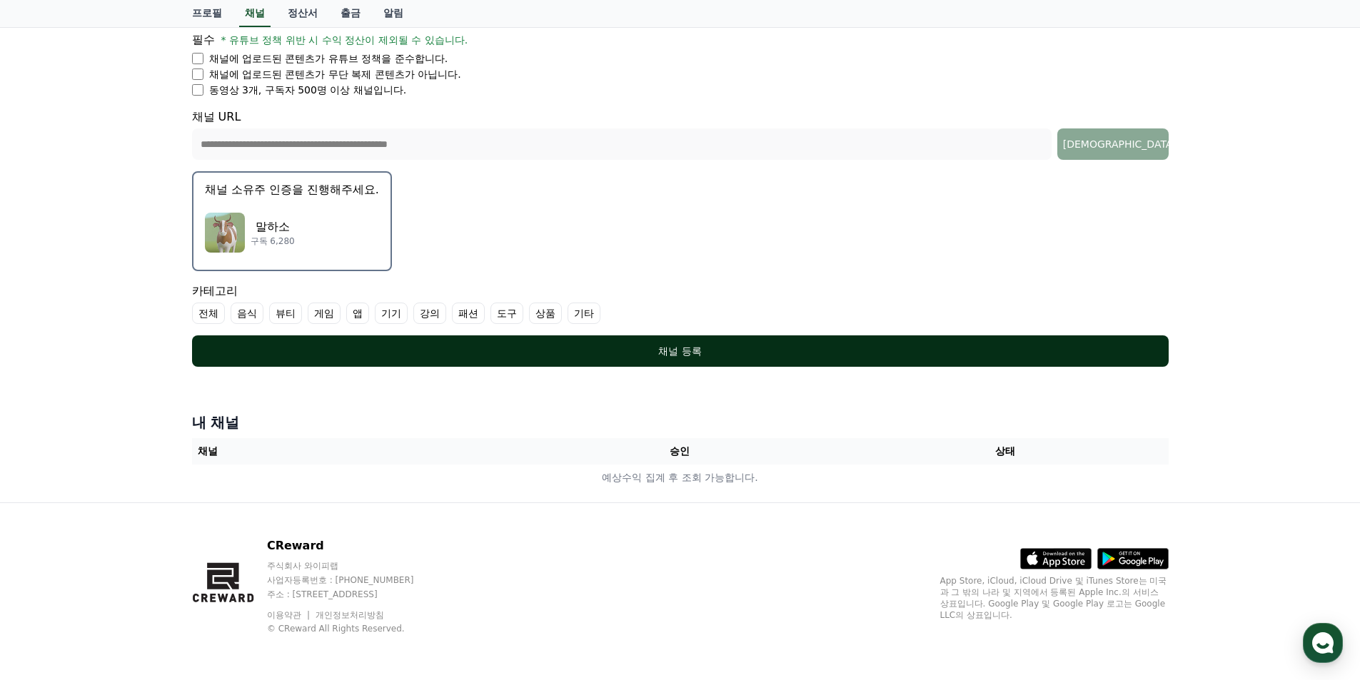
click at [532, 356] on div "채널 등록" at bounding box center [681, 351] width 920 height 14
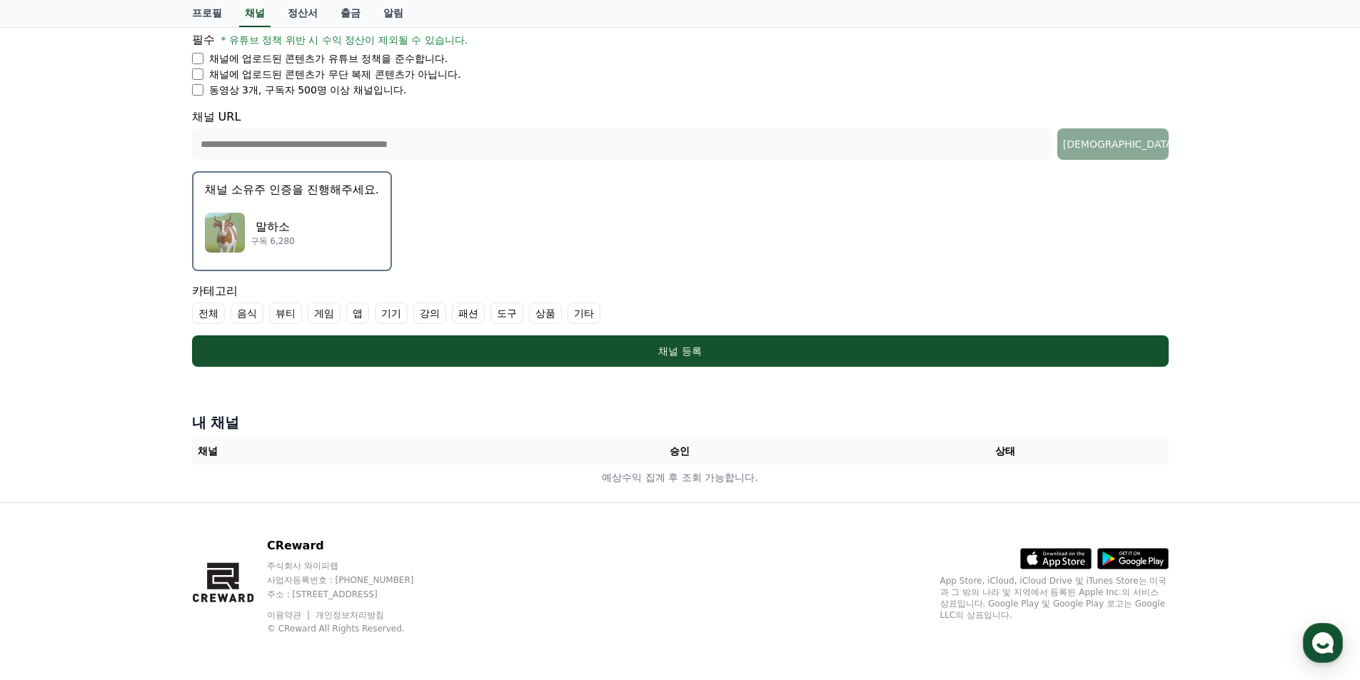
click at [587, 316] on label "기타" at bounding box center [584, 313] width 33 height 21
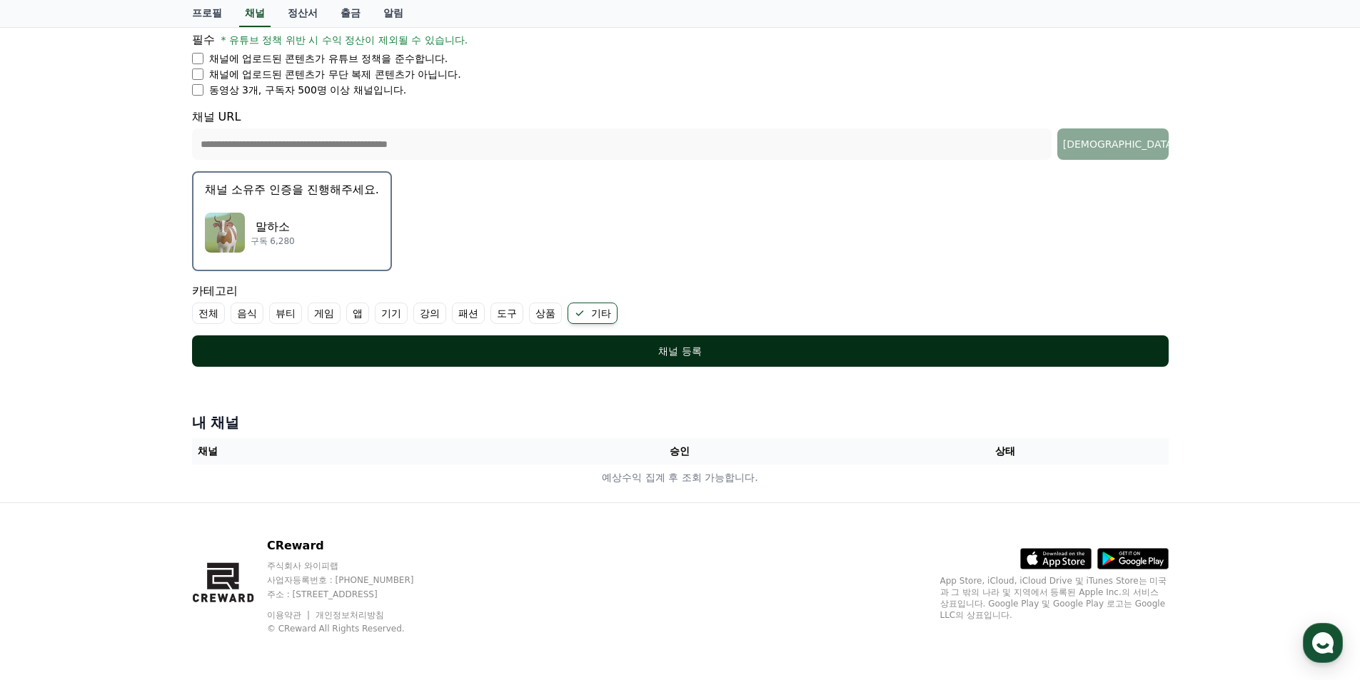
click at [600, 350] on div "채널 등록" at bounding box center [681, 351] width 920 height 14
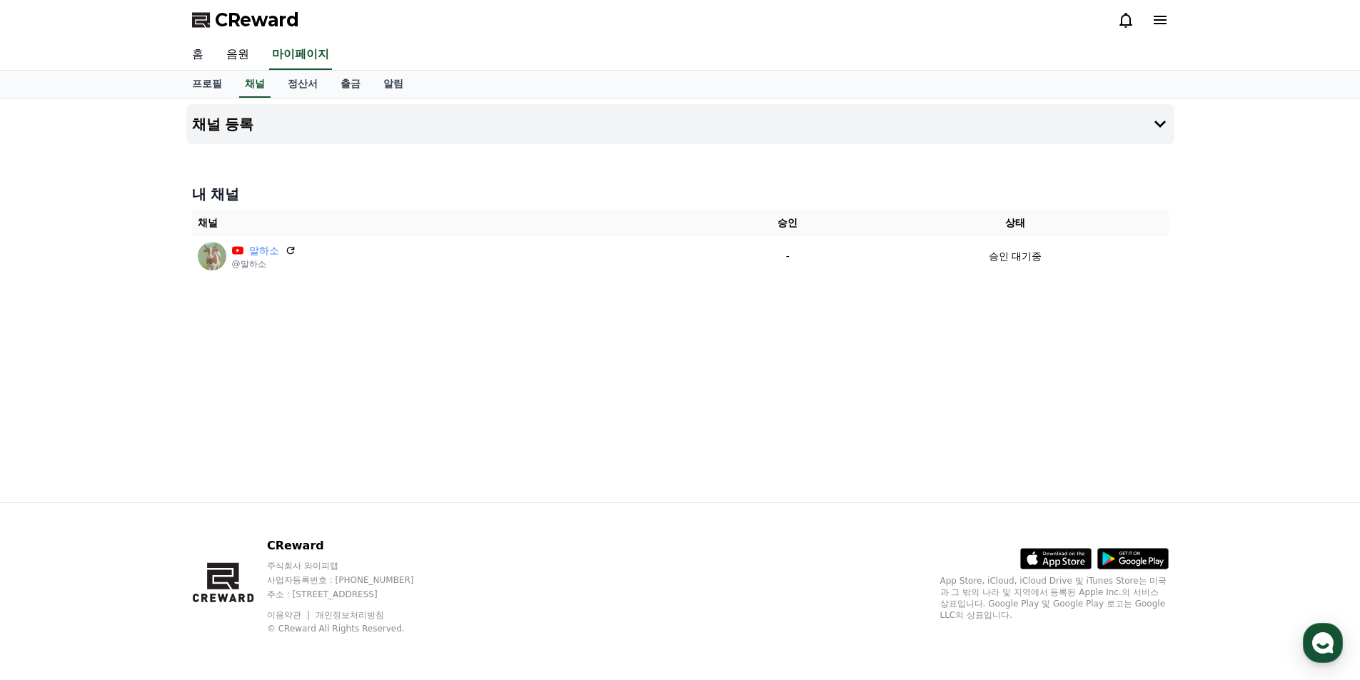
click at [197, 58] on link "홈" at bounding box center [198, 55] width 34 height 30
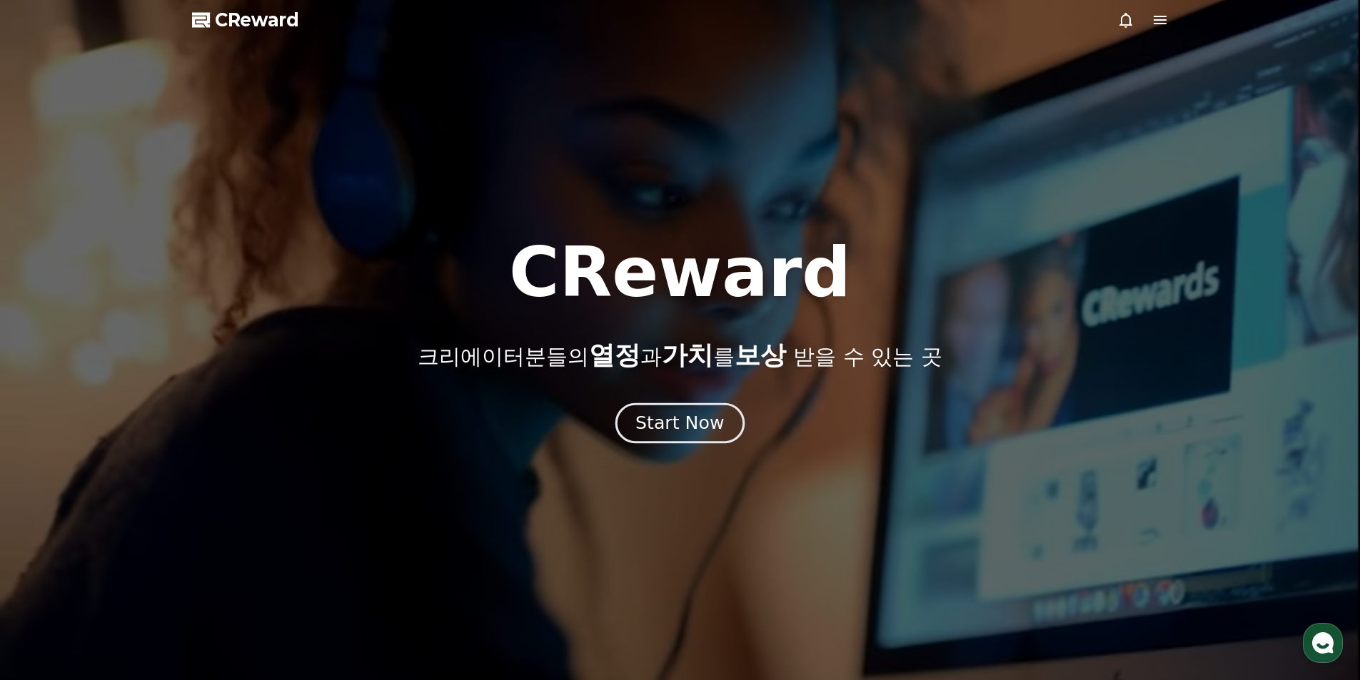
click at [726, 426] on button "Start Now" at bounding box center [679, 423] width 129 height 41
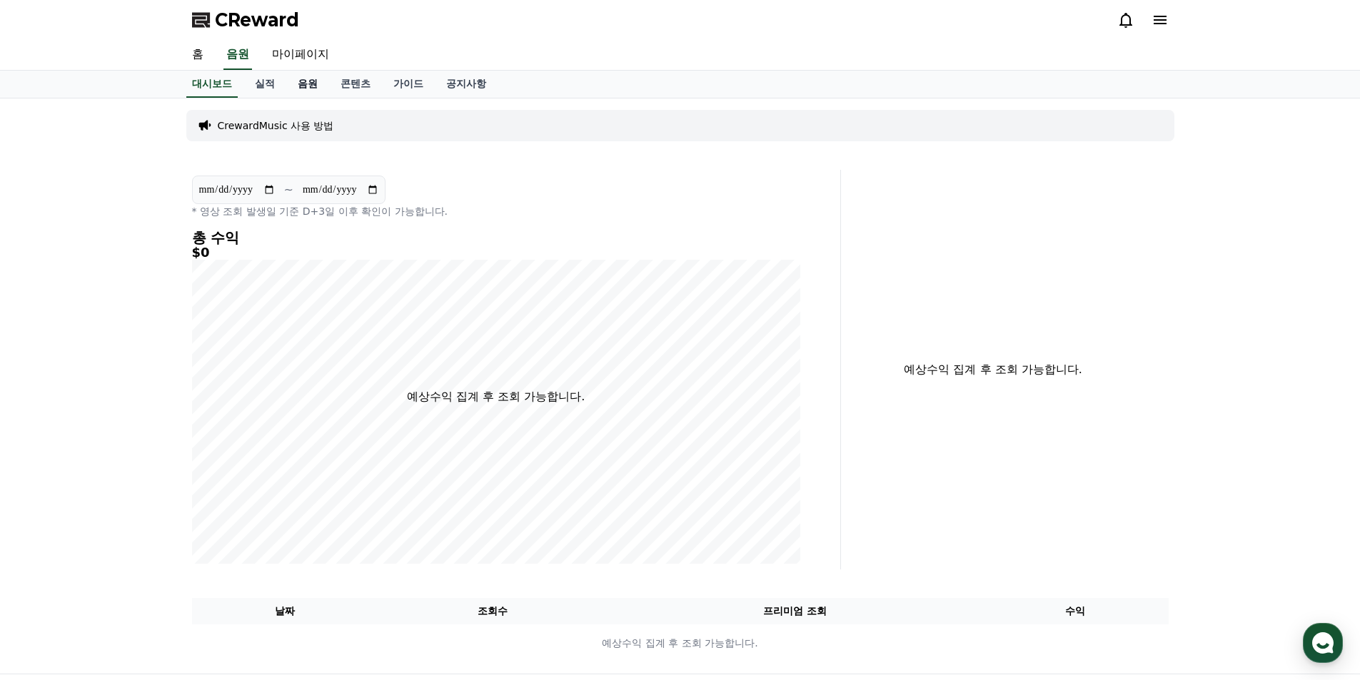
click at [308, 86] on link "음원" at bounding box center [307, 84] width 43 height 27
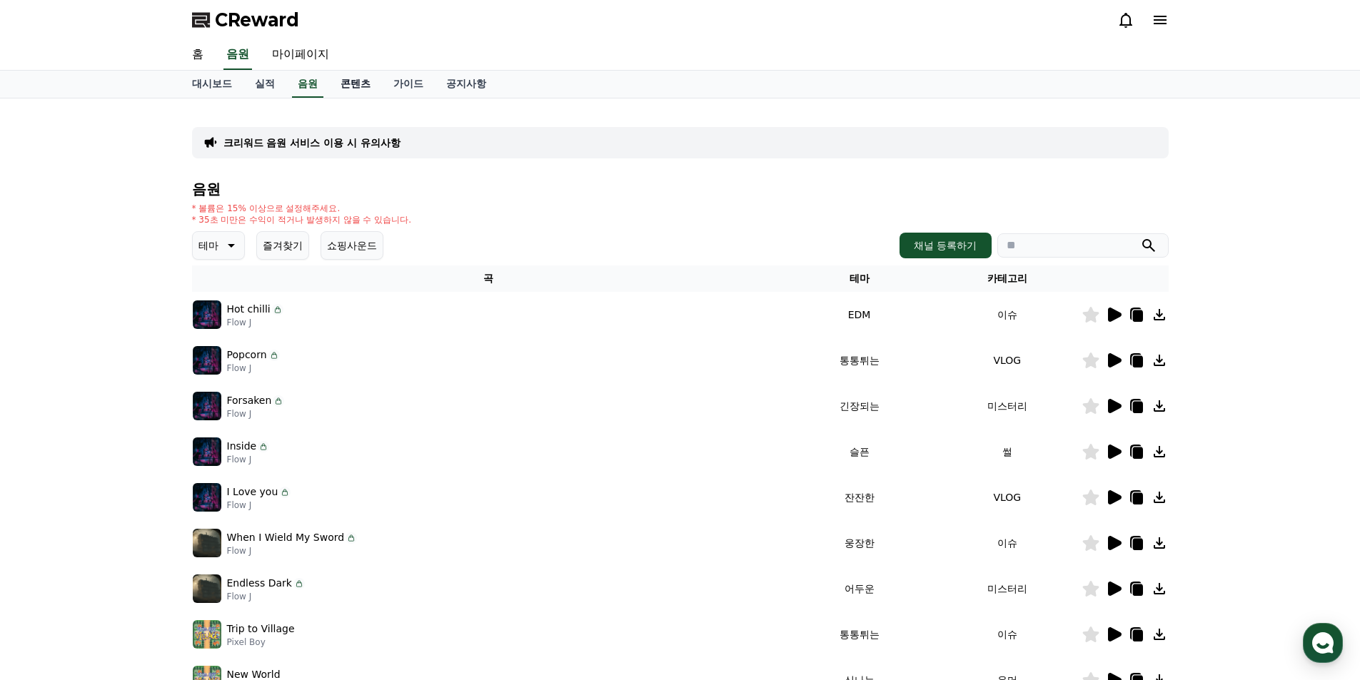
click at [350, 88] on link "콘텐츠" at bounding box center [355, 84] width 53 height 27
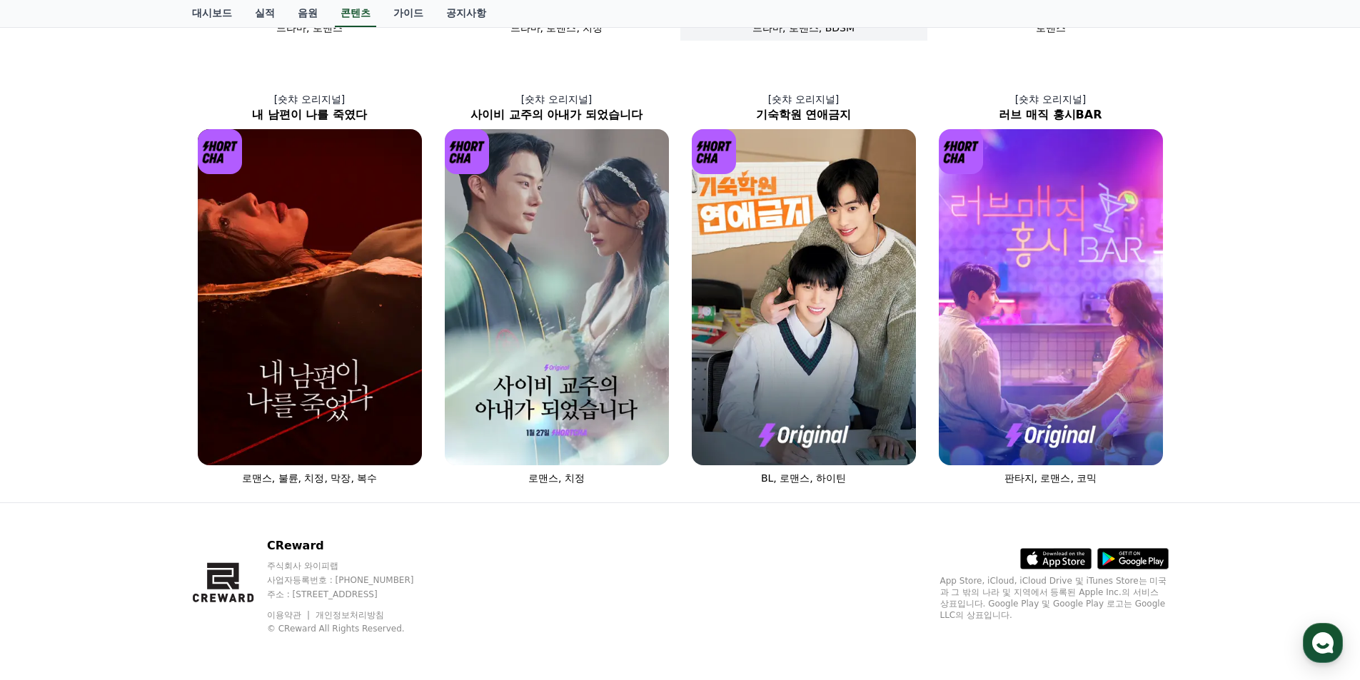
scroll to position [134, 0]
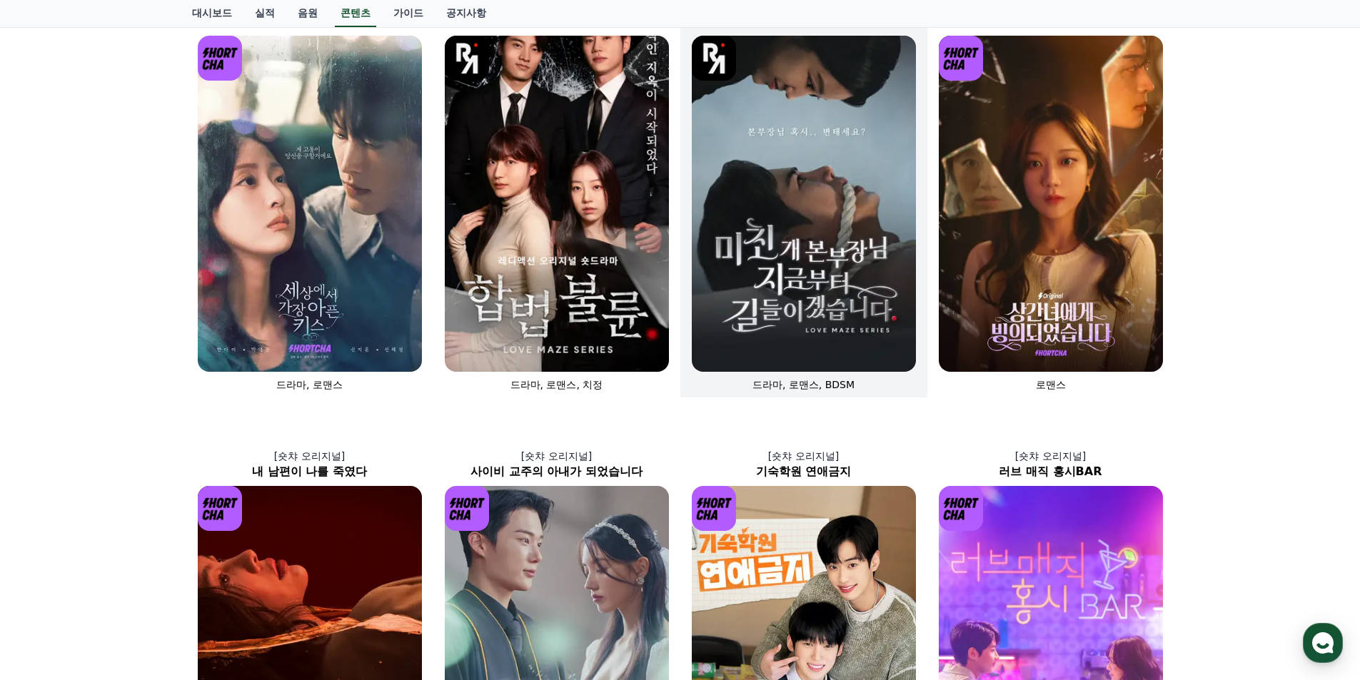
click at [749, 294] on img at bounding box center [804, 204] width 224 height 336
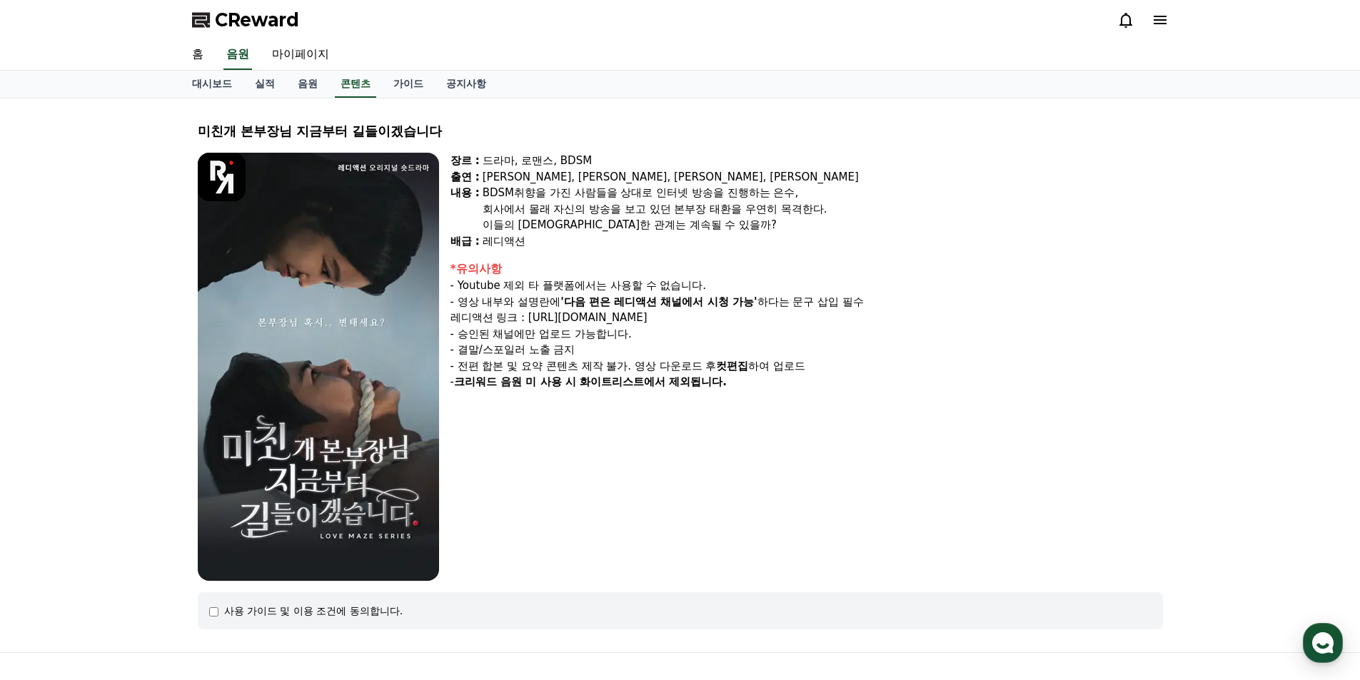
scroll to position [134, 0]
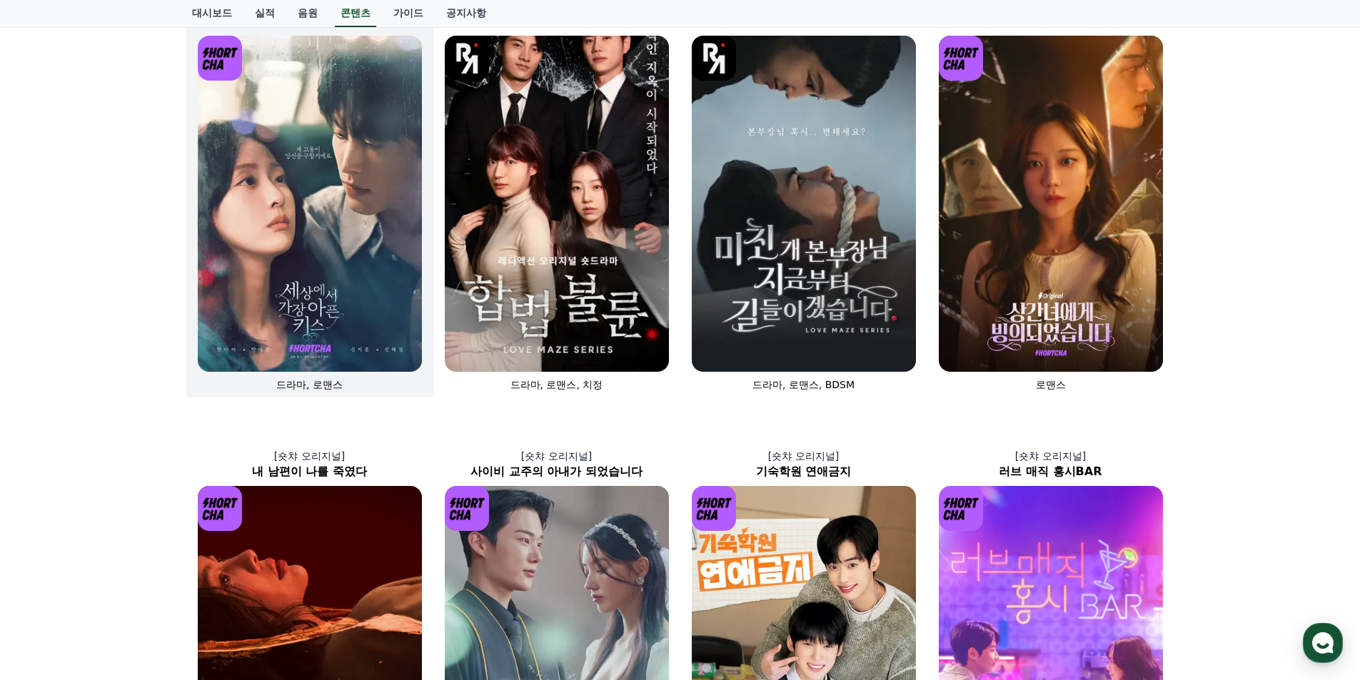
click at [333, 189] on img at bounding box center [310, 204] width 224 height 336
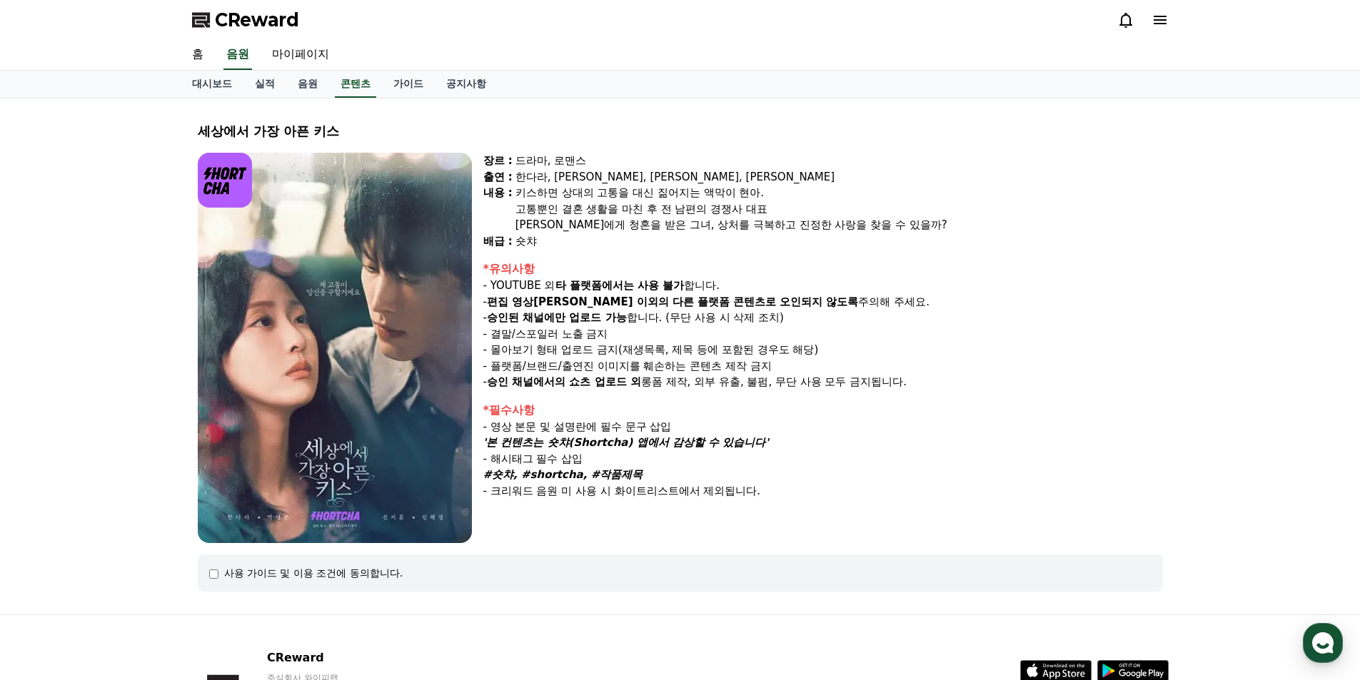
drag, startPoint x: 529, startPoint y: 175, endPoint x: 605, endPoint y: 196, distance: 79.2
click at [618, 181] on div "한다라, 박영윤, 신지훈, 신혜정" at bounding box center [839, 177] width 648 height 16
click at [604, 196] on div "키스하면 상대의 고통을 대신 짊어지는 액막이 현아." at bounding box center [839, 193] width 648 height 16
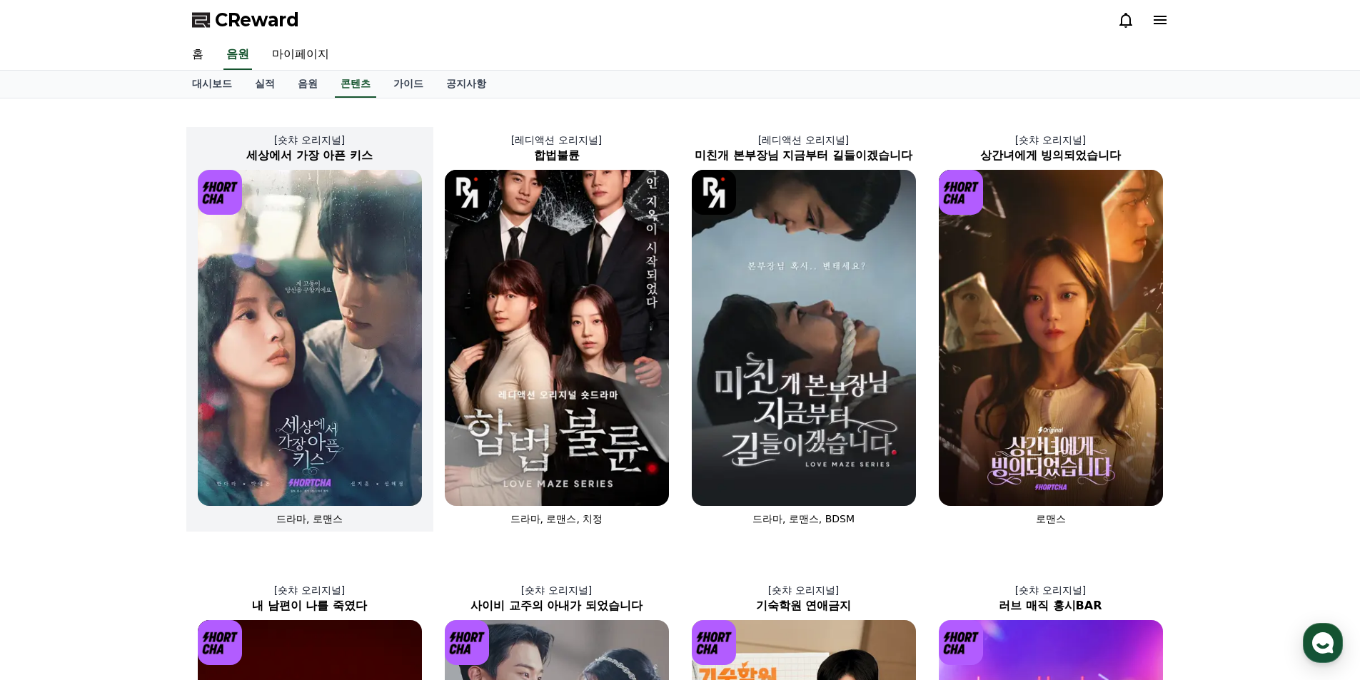
scroll to position [134, 0]
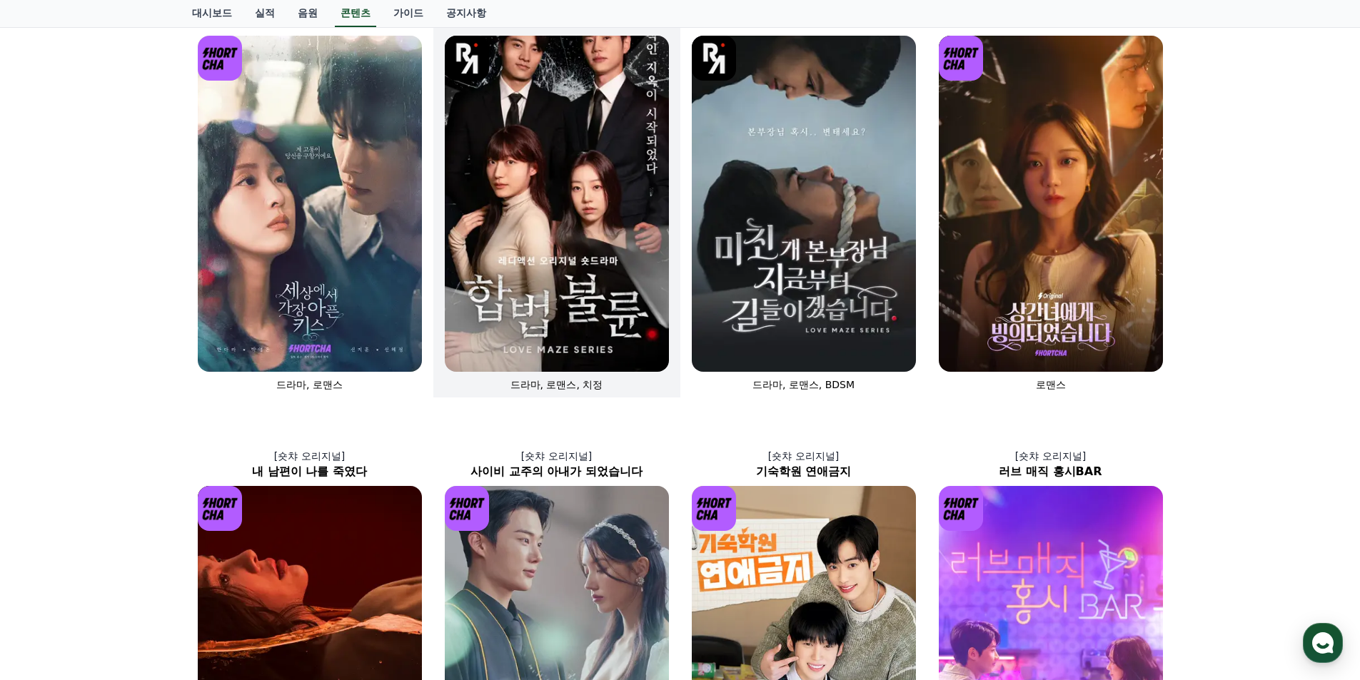
click at [562, 207] on img at bounding box center [557, 204] width 224 height 336
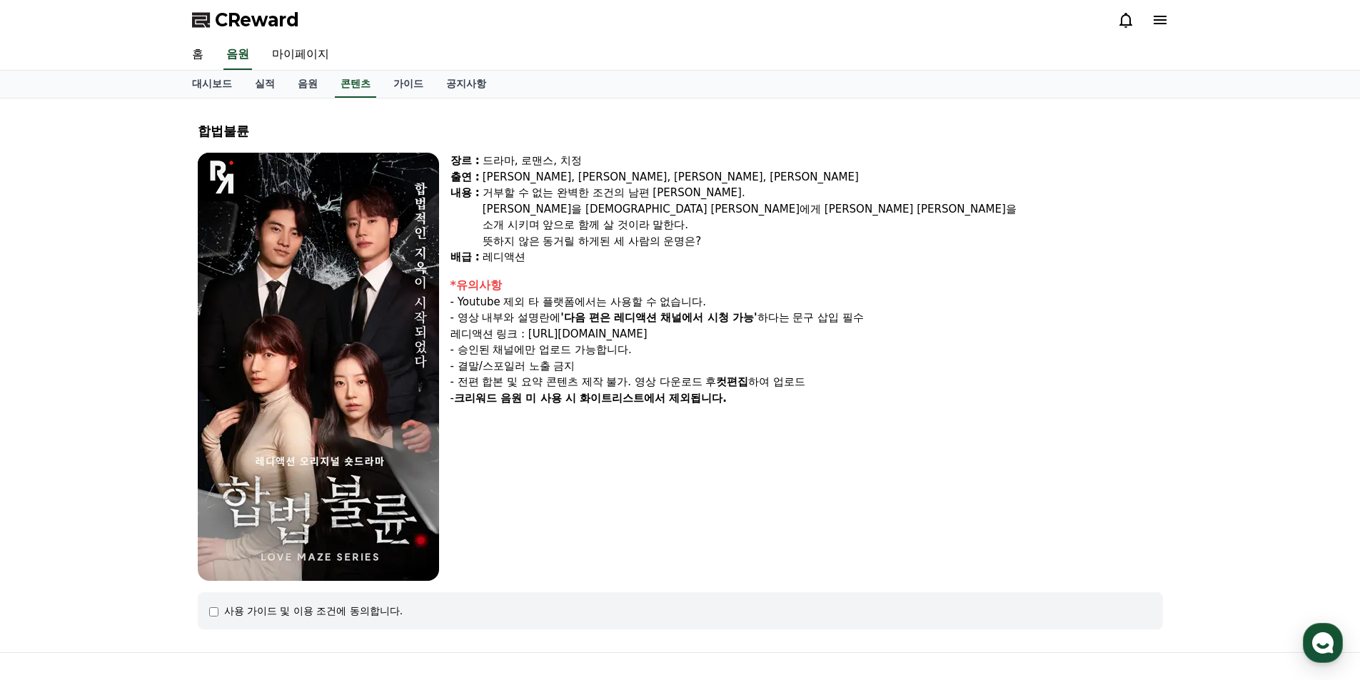
drag, startPoint x: 491, startPoint y: 175, endPoint x: 600, endPoint y: 176, distance: 108.5
click at [600, 176] on div "박문화, 지수민, 강도윤, 김민영" at bounding box center [823, 177] width 680 height 16
click at [598, 205] on div "윤성만을 바라보는 민경에게 윤성은 하정을" at bounding box center [823, 209] width 680 height 16
drag, startPoint x: 533, startPoint y: 188, endPoint x: 680, endPoint y: 196, distance: 148.0
click at [669, 191] on div "거부할 수 없는 완벽한 조건의 남편 윤성." at bounding box center [823, 193] width 680 height 16
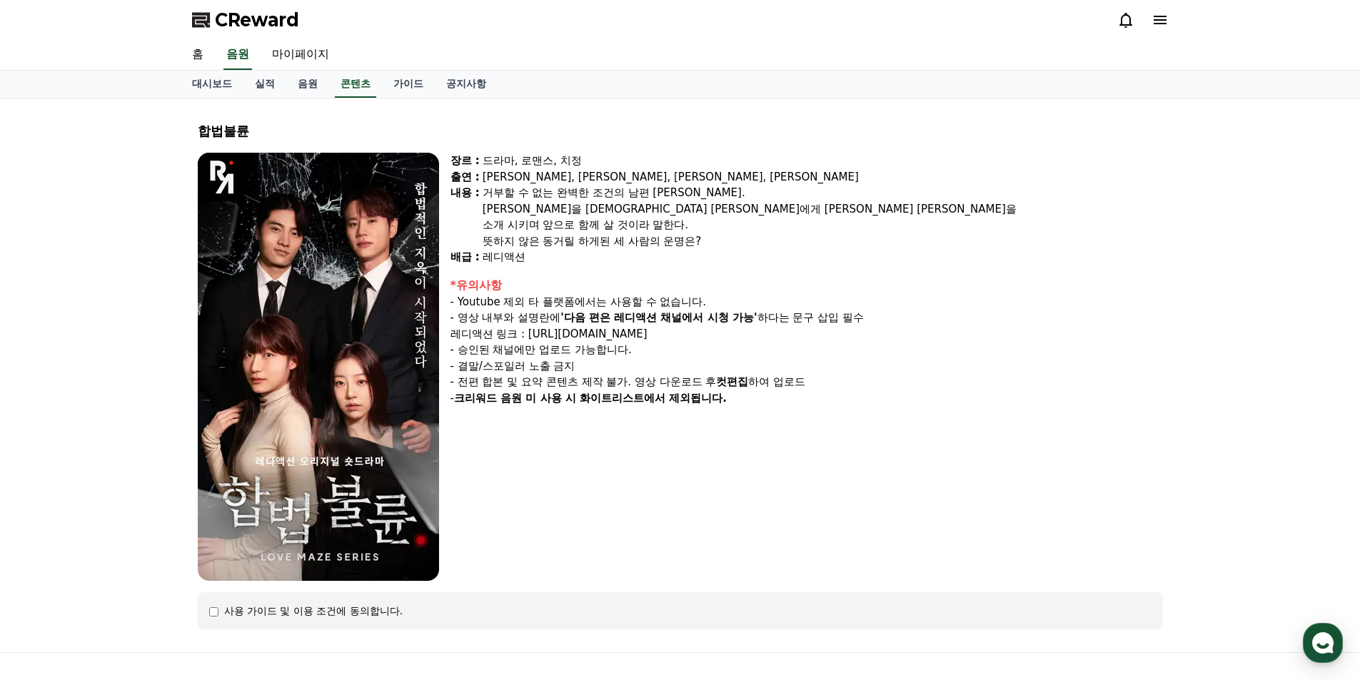
drag, startPoint x: 675, startPoint y: 216, endPoint x: 437, endPoint y: 136, distance: 251.5
click at [675, 216] on div "윤성만을 바라보는 민경에게 윤성은 하정을" at bounding box center [823, 209] width 680 height 16
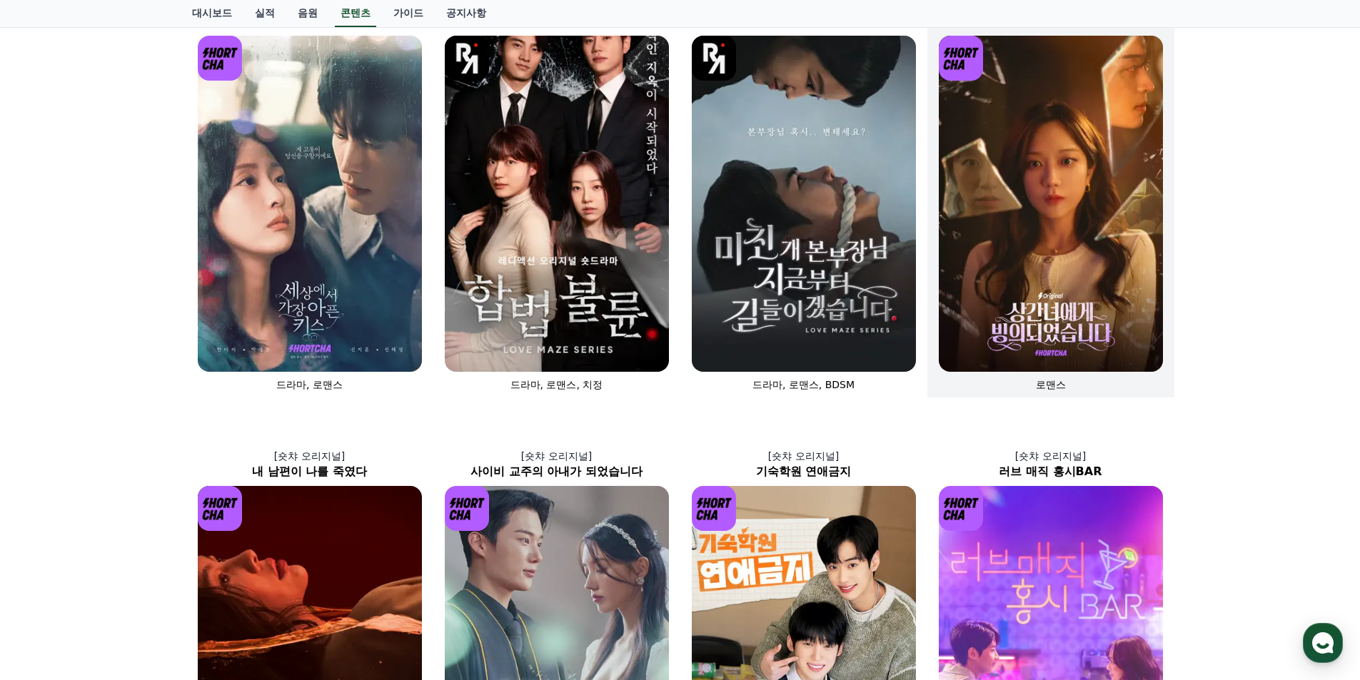
click at [1065, 249] on img at bounding box center [1051, 204] width 224 height 336
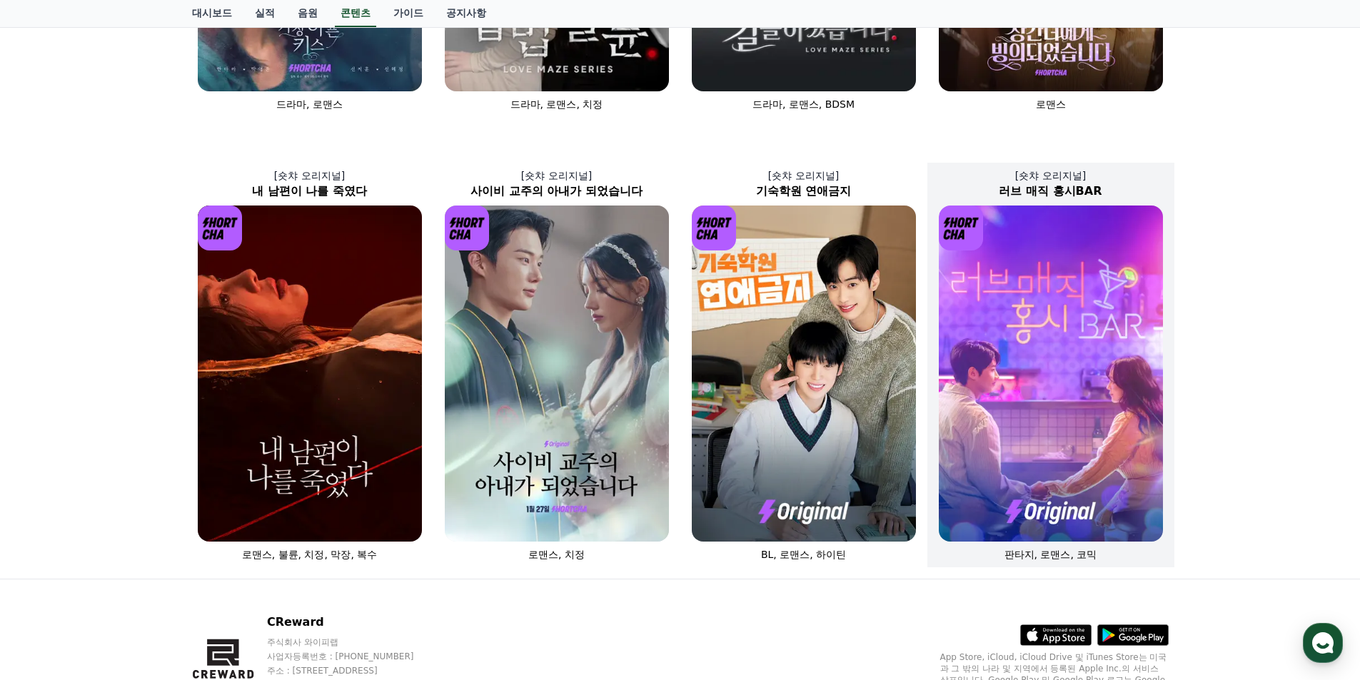
scroll to position [420, 0]
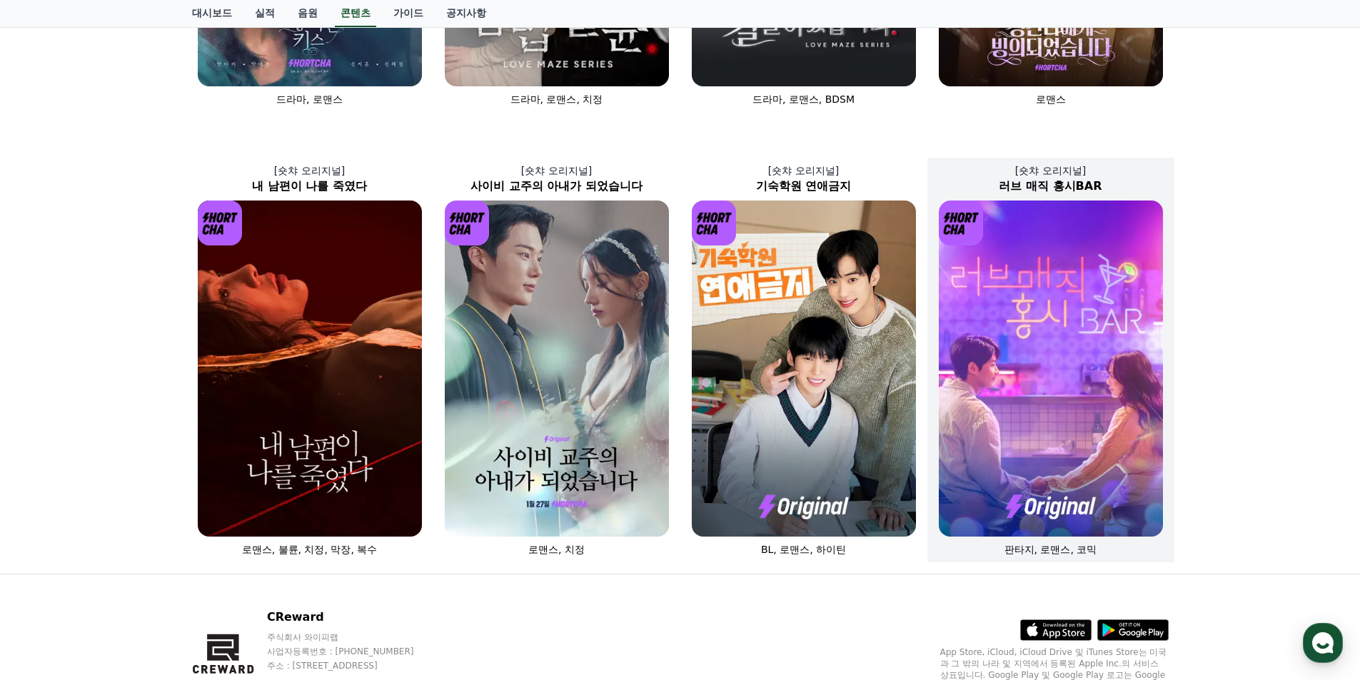
click at [1013, 344] on img at bounding box center [1051, 369] width 224 height 336
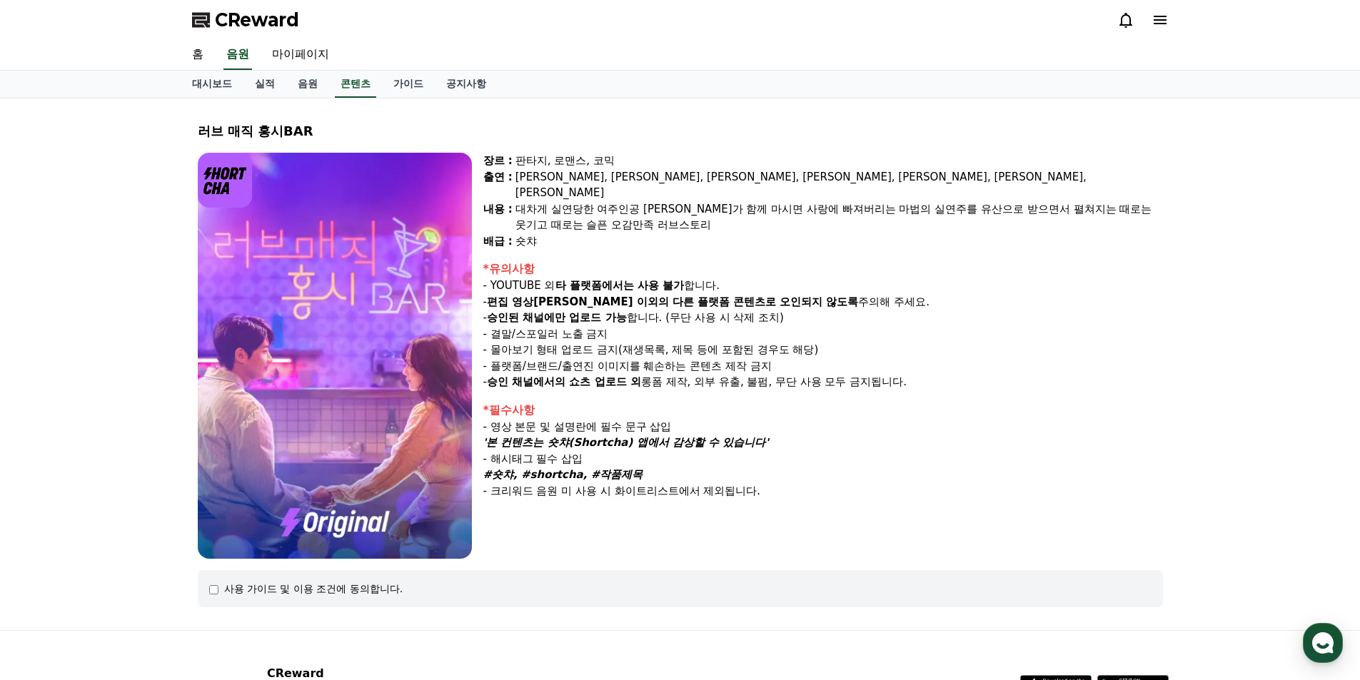
drag, startPoint x: 515, startPoint y: 173, endPoint x: 701, endPoint y: 186, distance: 186.7
click at [701, 186] on div "장르 : 판타지, 로맨스, 코믹 출연 : 윤예주, 이진혁, 최시아, 정수현, 이휘서, 홍은기, 송이담 내용 : 대차게 실연당한 여주인공 홍시가…" at bounding box center [823, 201] width 680 height 96
click at [705, 233] on div "숏챠" at bounding box center [839, 241] width 648 height 16
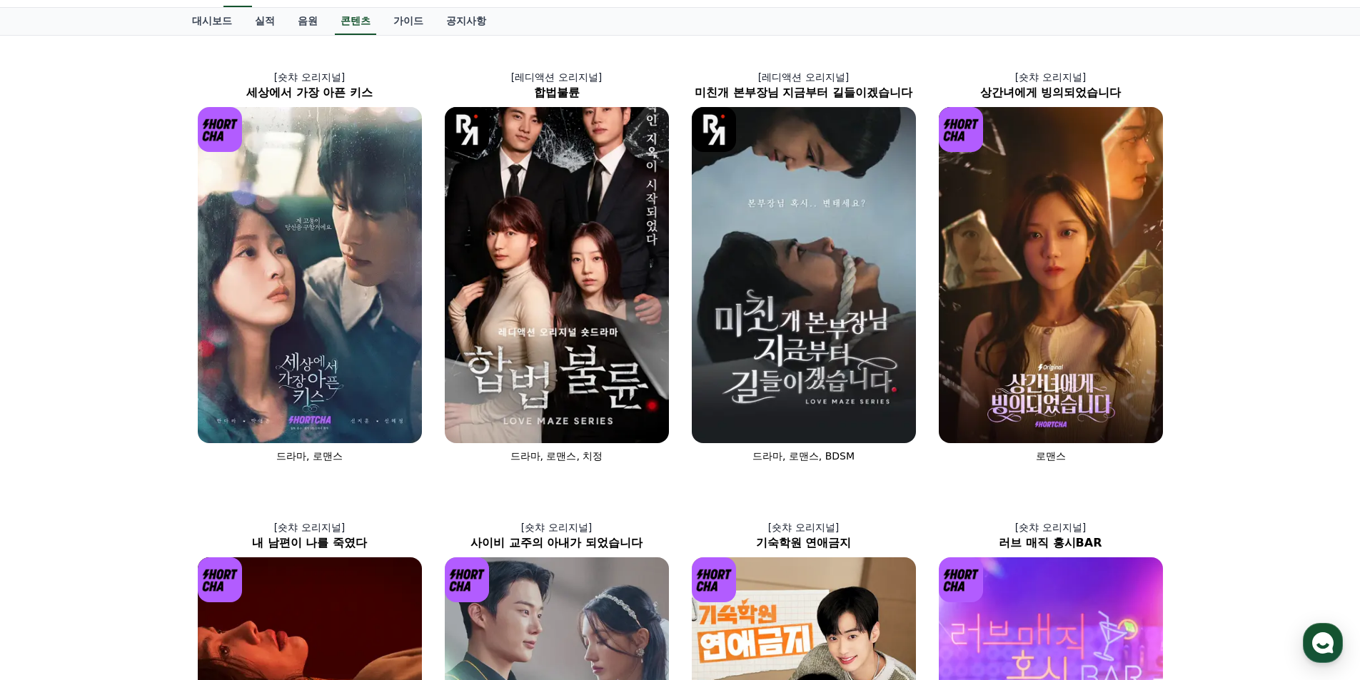
scroll to position [491, 0]
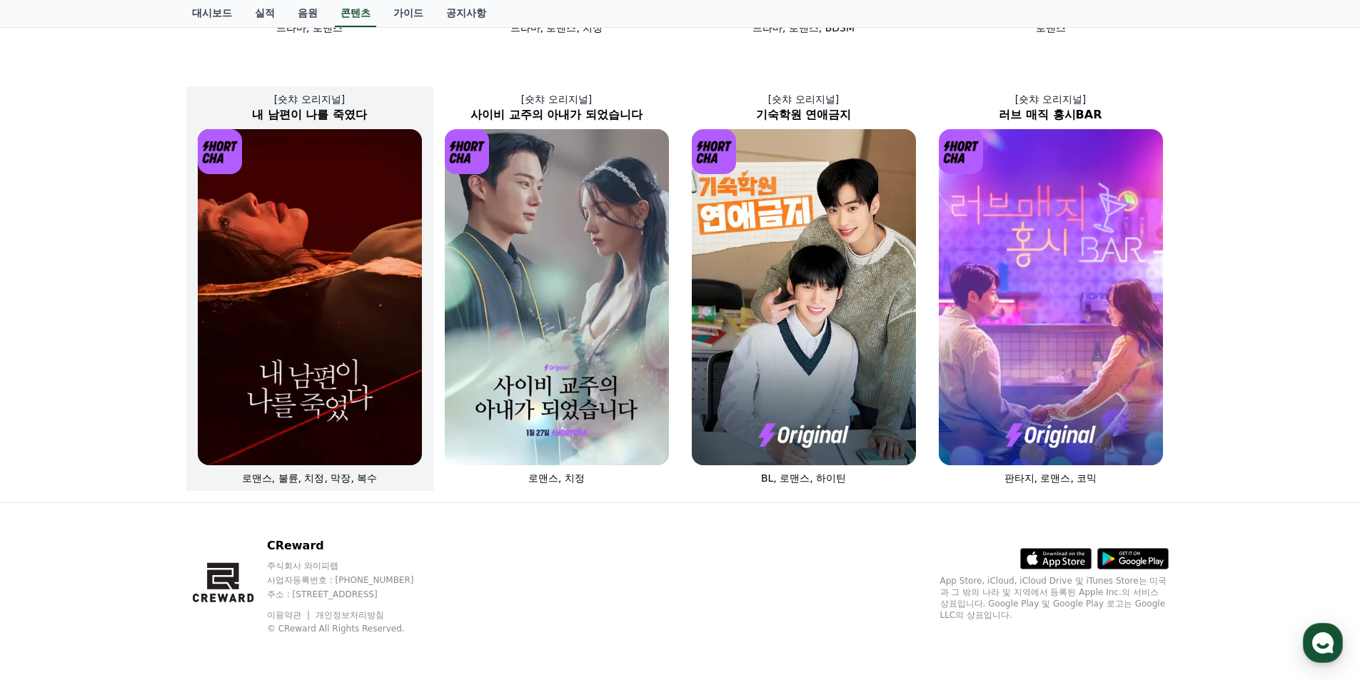
click at [327, 290] on img at bounding box center [310, 297] width 224 height 336
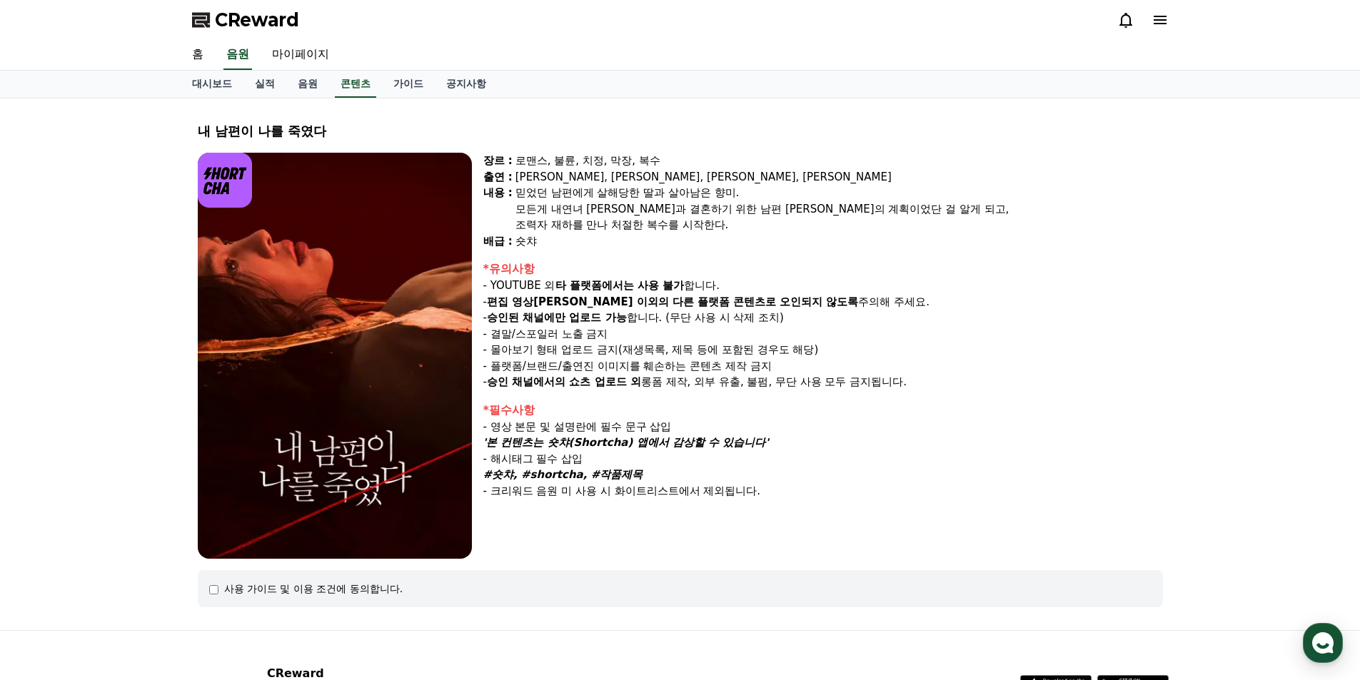
drag, startPoint x: 520, startPoint y: 178, endPoint x: 658, endPoint y: 173, distance: 137.9
click at [658, 173] on div "윤선아, 하선재, 권도하, 송민경" at bounding box center [839, 177] width 648 height 16
drag, startPoint x: 513, startPoint y: 193, endPoint x: 744, endPoint y: 189, distance: 231.4
click at [744, 189] on div "장르 : 로맨스, 불륜, 치정, 막장, 복수 출연 : 윤선아, 하선재, 권도하, 송민경 내용 : 믿었던 남편에게 살해당한 딸과 살아남은 향미.…" at bounding box center [823, 201] width 680 height 96
click at [637, 213] on div "모든게 내연녀 다영과 결혼하기 위한 남편 광철의 계획이었단 걸 알게 되고," at bounding box center [839, 209] width 648 height 16
